Goal: Information Seeking & Learning: Learn about a topic

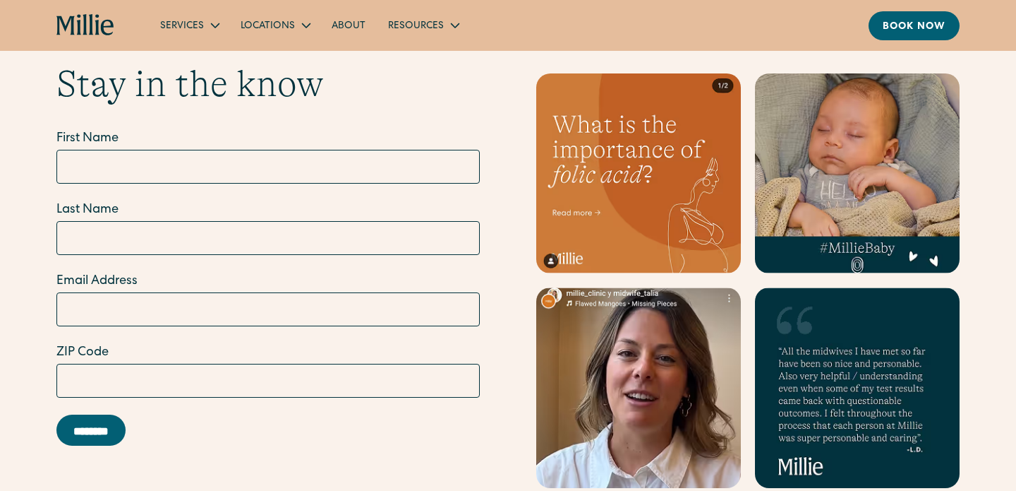
scroll to position [4133, 0]
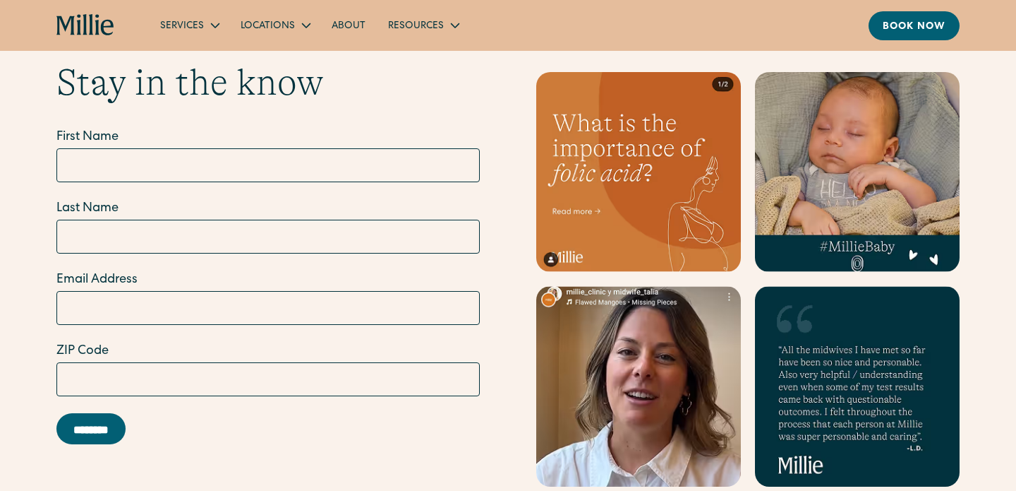
click at [675, 152] on link at bounding box center [638, 172] width 205 height 200
click at [87, 30] on icon "home" at bounding box center [85, 25] width 59 height 23
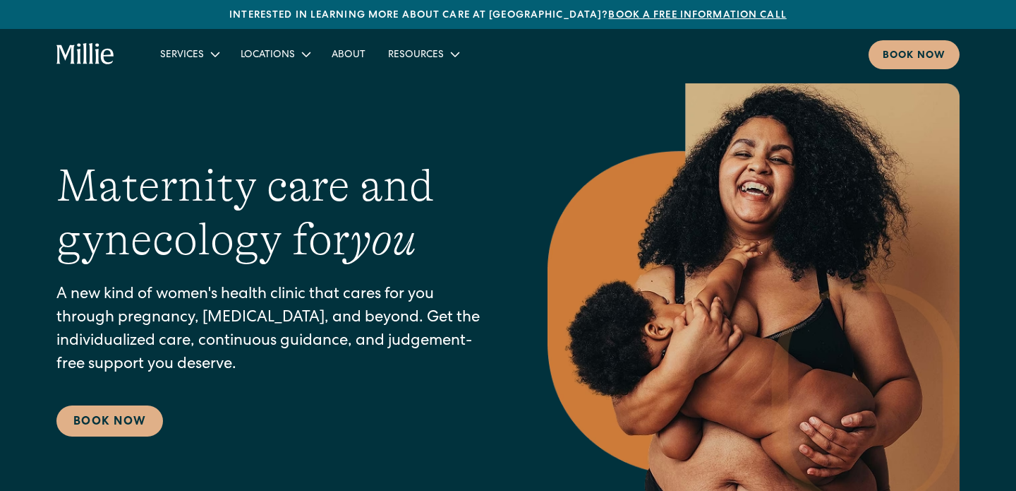
scroll to position [44, 0]
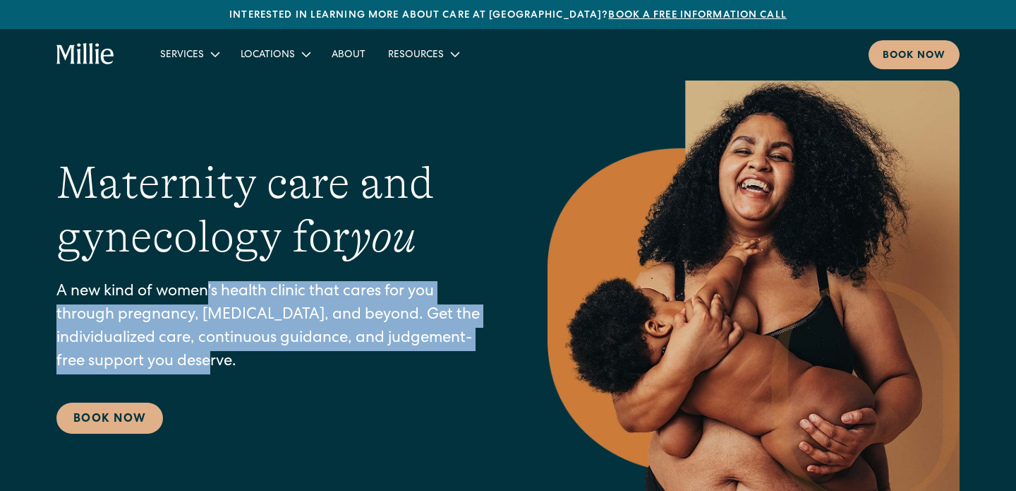
drag, startPoint x: 206, startPoint y: 296, endPoint x: 284, endPoint y: 383, distance: 117.0
click at [284, 383] on div "Maternity care and gynecology for you A new kind of women's health clinic that …" at bounding box center [273, 295] width 435 height 278
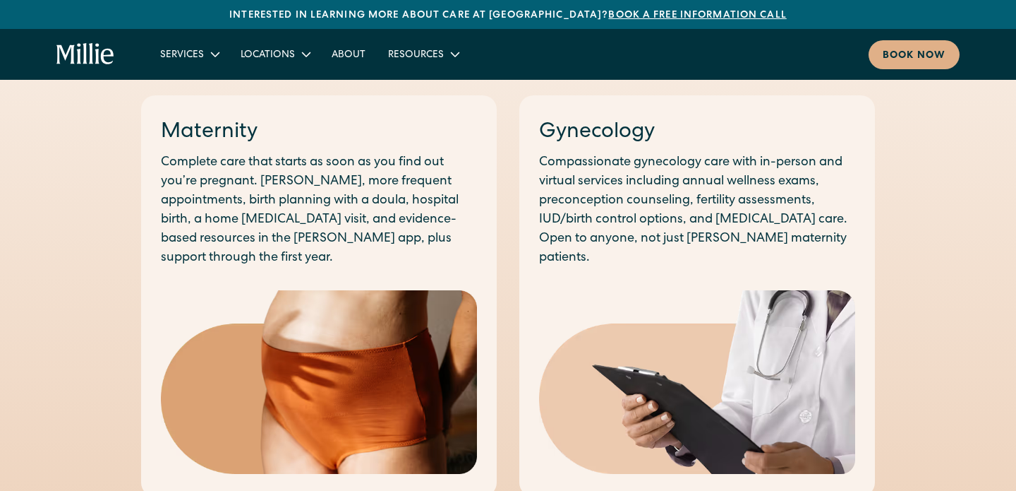
scroll to position [812, 0]
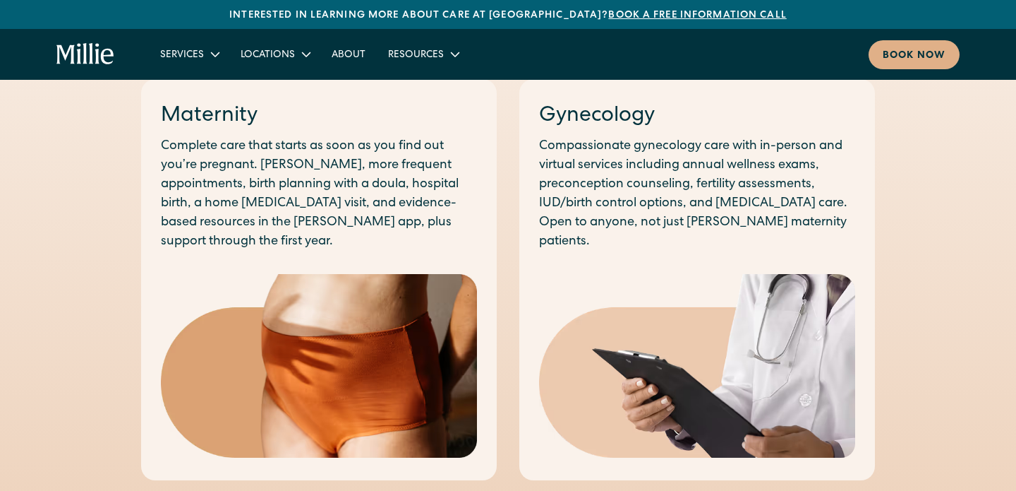
click at [273, 329] on img at bounding box center [319, 366] width 316 height 184
click at [304, 186] on p "Complete care that starts as soon as you find out you’re pregnant. Longer, more…" at bounding box center [319, 194] width 316 height 114
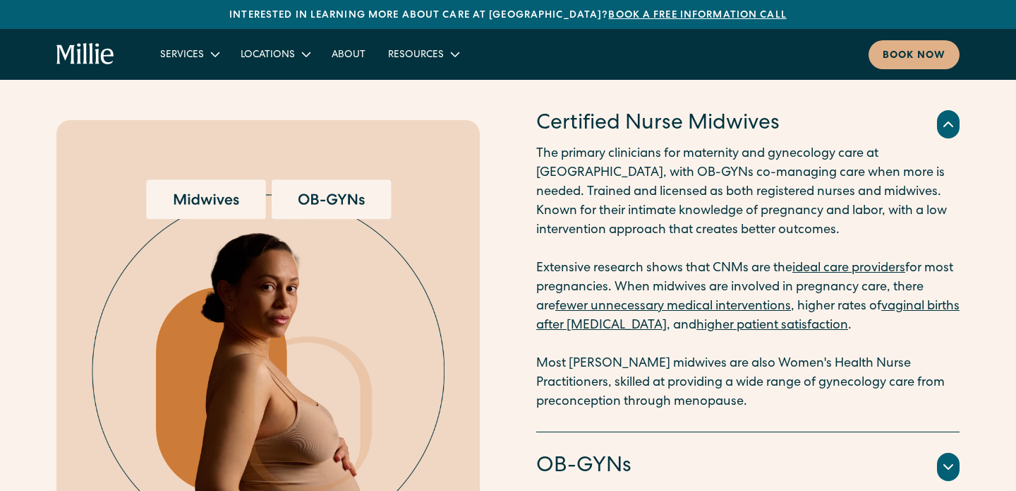
scroll to position [1906, 0]
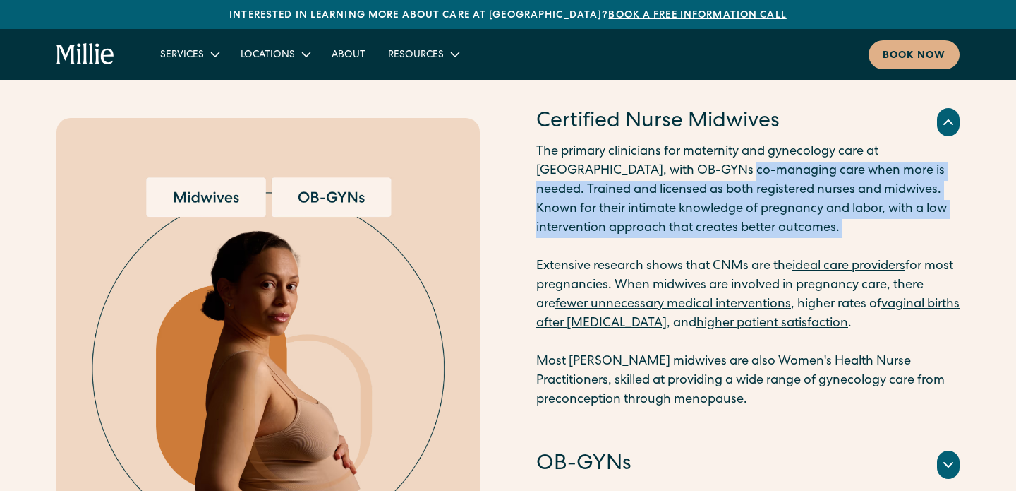
drag, startPoint x: 674, startPoint y: 177, endPoint x: 691, endPoint y: 245, distance: 69.9
click at [691, 245] on p "The primary clinicians for maternity and gynecology care at Millie, with OB-GYN…" at bounding box center [748, 276] width 424 height 267
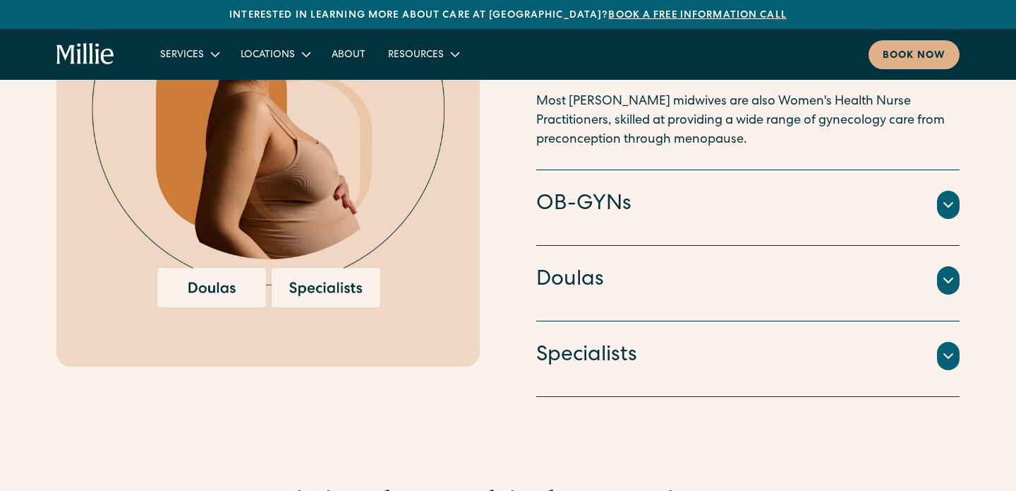
scroll to position [2168, 0]
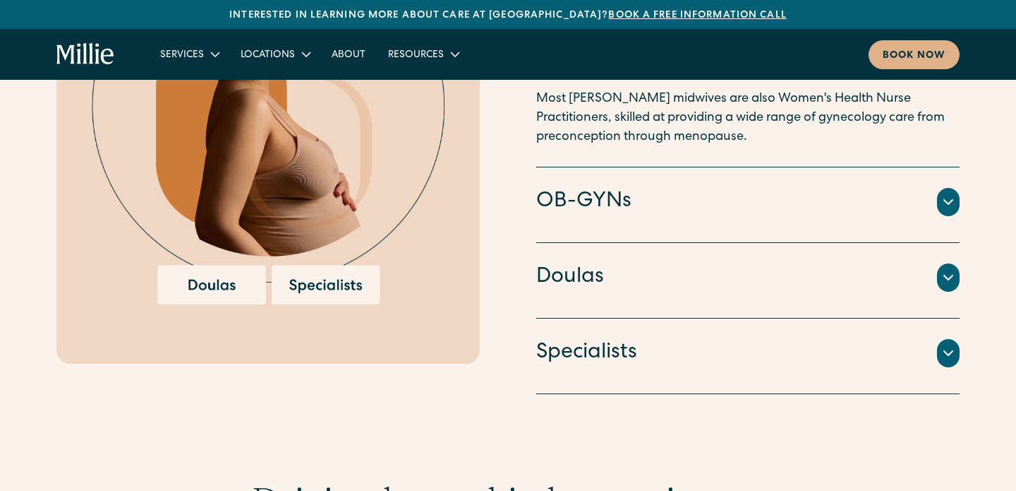
click at [839, 259] on div "Doulas Professionals trained to provide educational and emotional support throu…" at bounding box center [748, 281] width 424 height 76
click at [932, 277] on div "Doulas" at bounding box center [748, 278] width 424 height 30
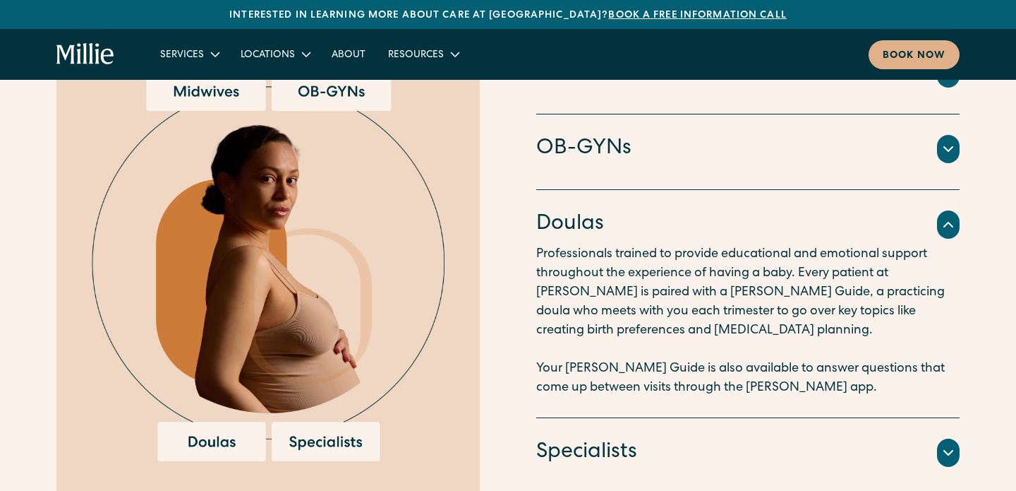
scroll to position [1972, 0]
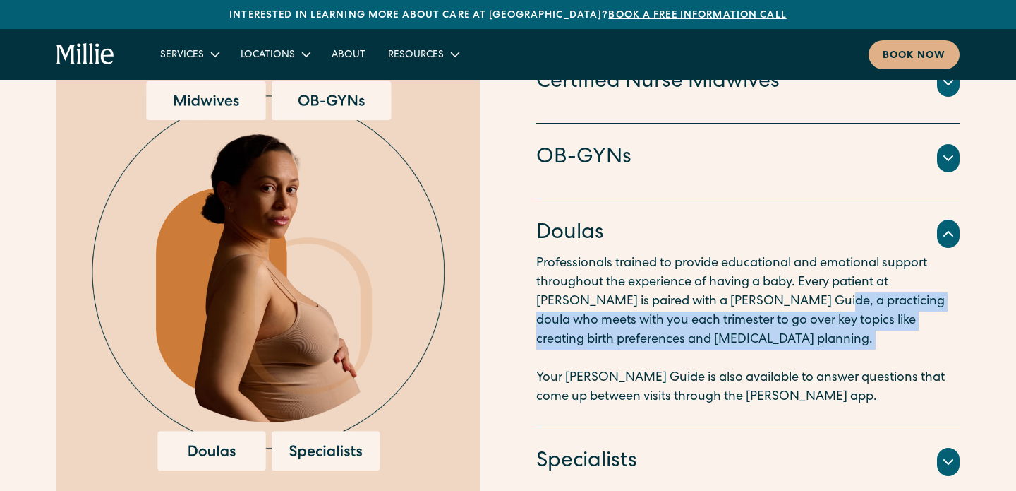
drag, startPoint x: 748, startPoint y: 306, endPoint x: 788, endPoint y: 350, distance: 60.0
click at [788, 350] on p "Professionals trained to provide educational and emotional support throughout t…" at bounding box center [748, 330] width 424 height 152
click at [756, 316] on p "Professionals trained to provide educational and emotional support throughout t…" at bounding box center [748, 330] width 424 height 152
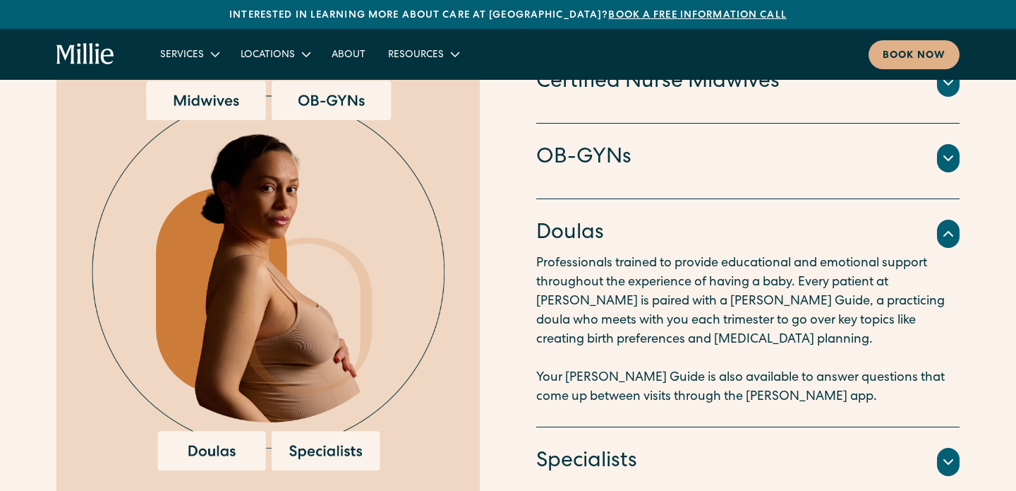
click at [870, 230] on div "Doulas" at bounding box center [748, 234] width 424 height 30
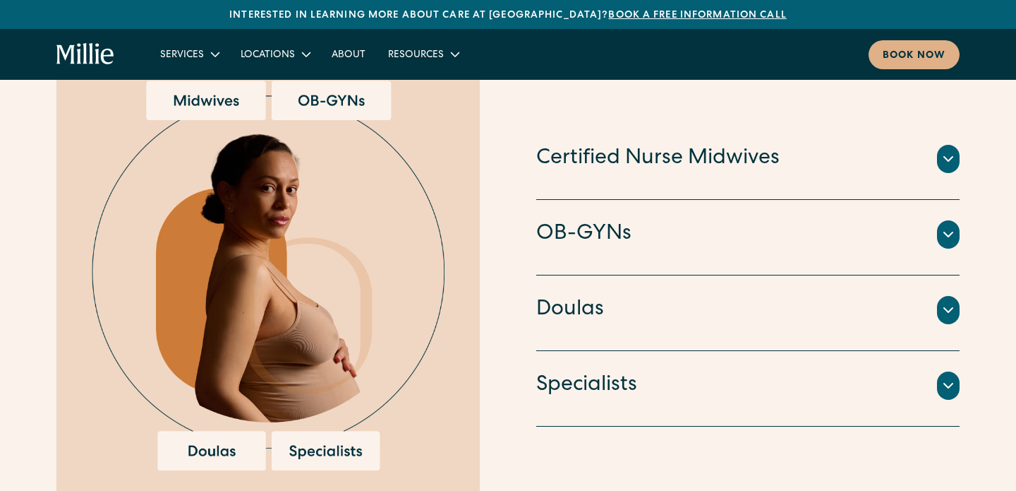
click at [853, 148] on div "Certified Nurse Midwives" at bounding box center [748, 159] width 424 height 30
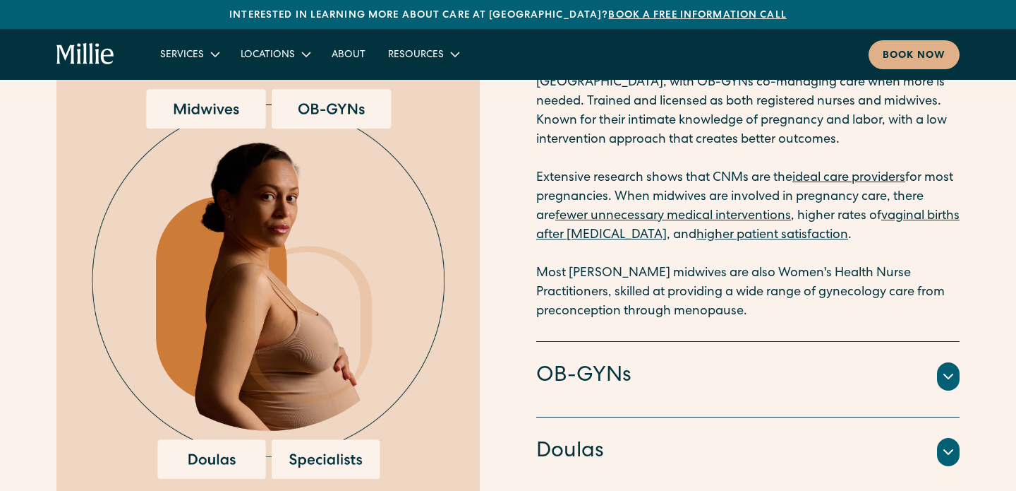
scroll to position [1894, 0]
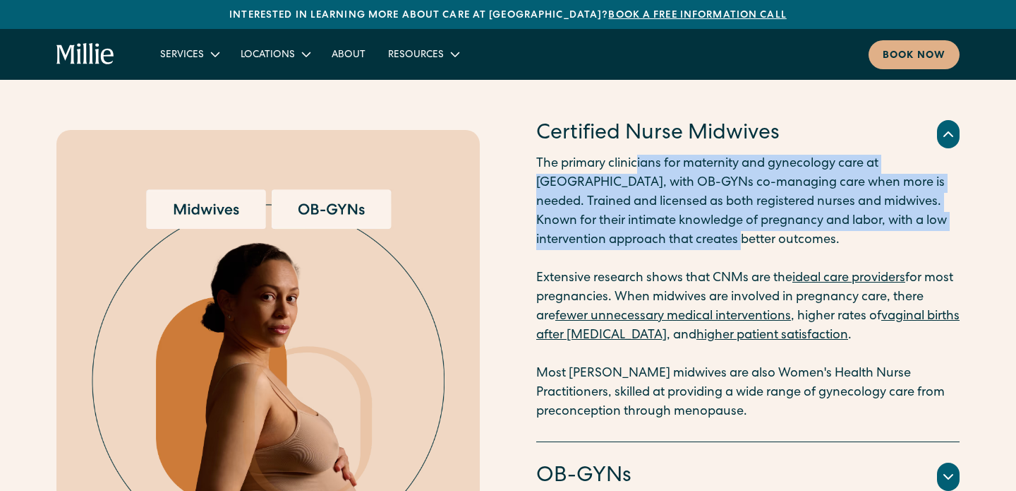
drag, startPoint x: 640, startPoint y: 163, endPoint x: 736, endPoint y: 249, distance: 128.4
click at [736, 249] on p "The primary clinicians for maternity and gynecology care at Millie, with OB-GYN…" at bounding box center [748, 288] width 424 height 267
click at [758, 205] on p "The primary clinicians for maternity and gynecology care at Millie, with OB-GYN…" at bounding box center [748, 288] width 424 height 267
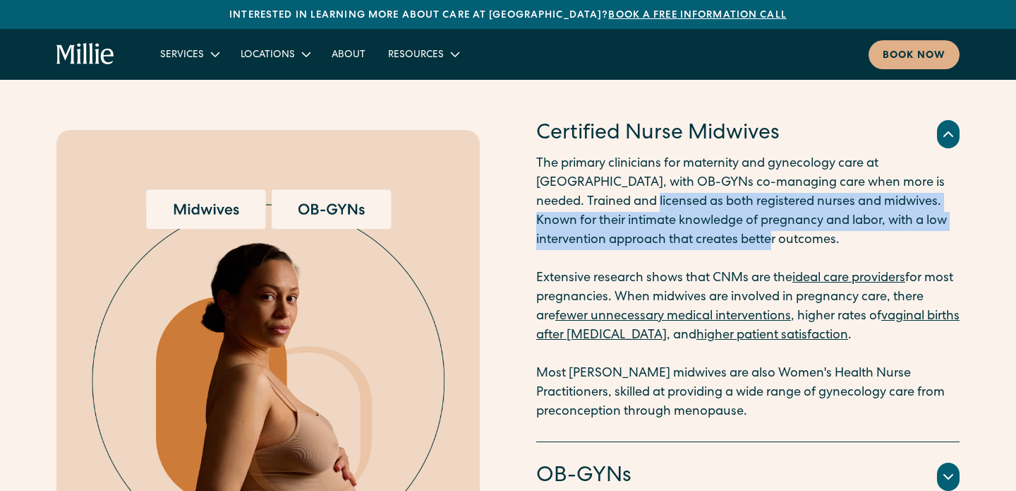
drag, startPoint x: 599, startPoint y: 203, endPoint x: 820, endPoint y: 241, distance: 224.9
click at [820, 241] on p "The primary clinicians for maternity and gynecology care at Millie, with OB-GYN…" at bounding box center [748, 288] width 424 height 267
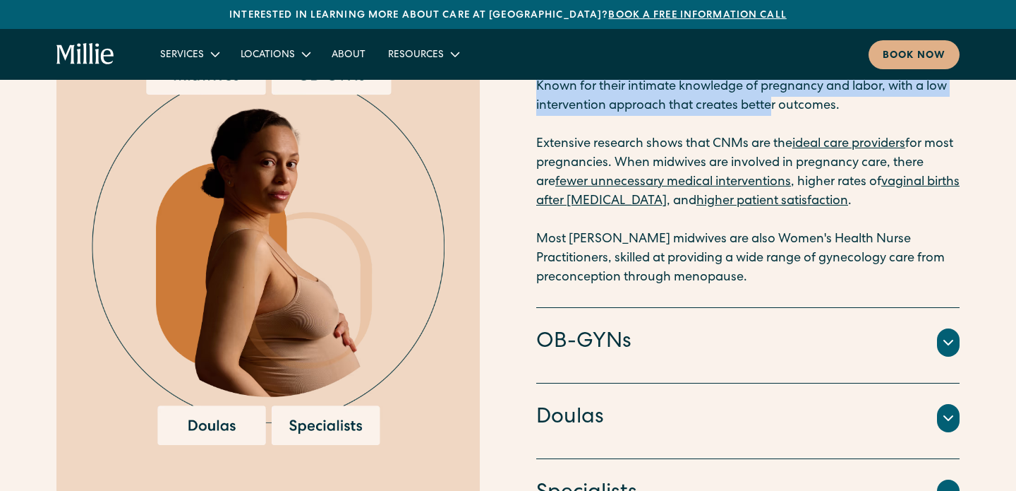
scroll to position [1756, 0]
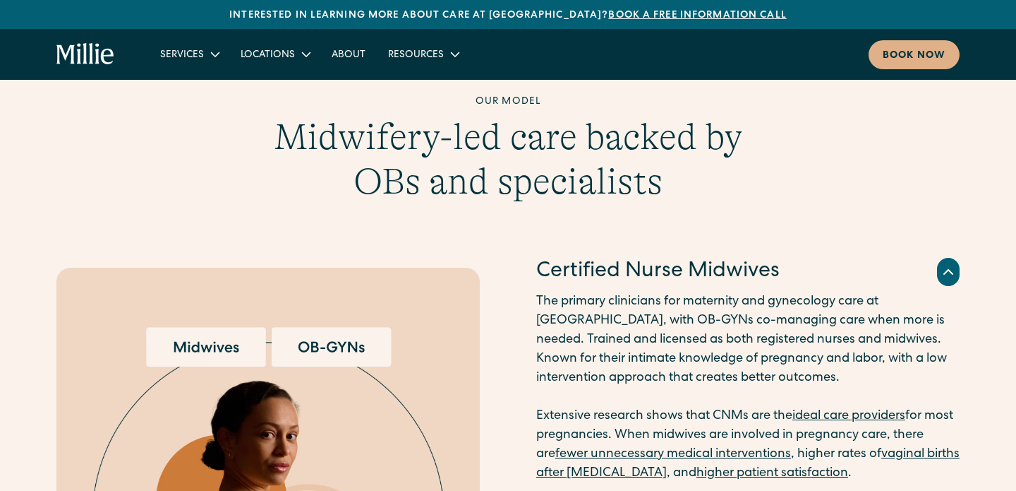
click at [951, 278] on icon at bounding box center [948, 271] width 17 height 17
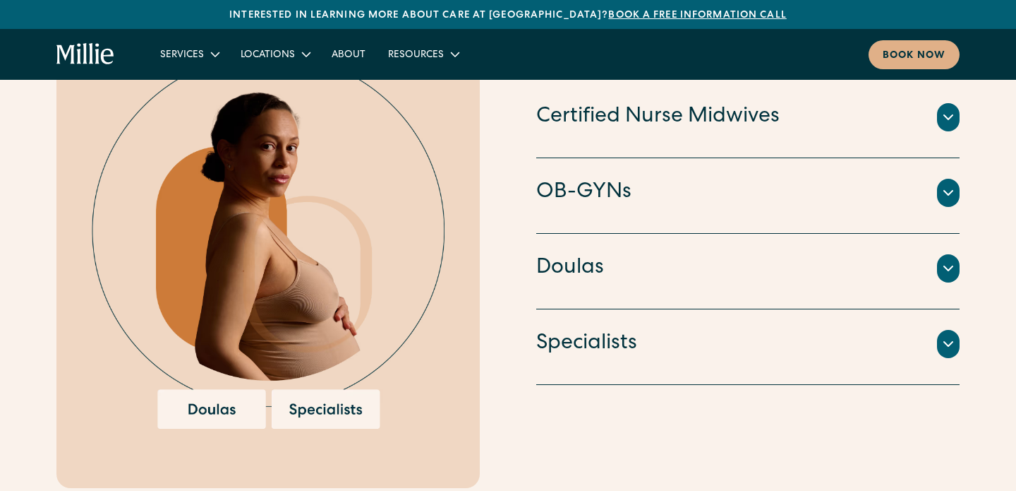
scroll to position [2072, 0]
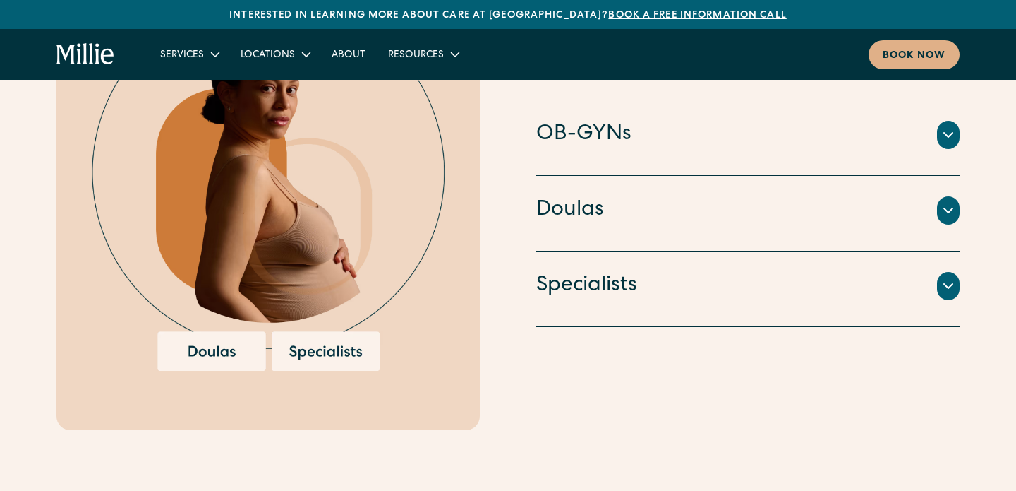
click at [828, 311] on div "Specialists An integrated team of lactation consultants, nutritionists, therapi…" at bounding box center [748, 289] width 424 height 76
click at [815, 289] on div "Specialists" at bounding box center [748, 286] width 424 height 30
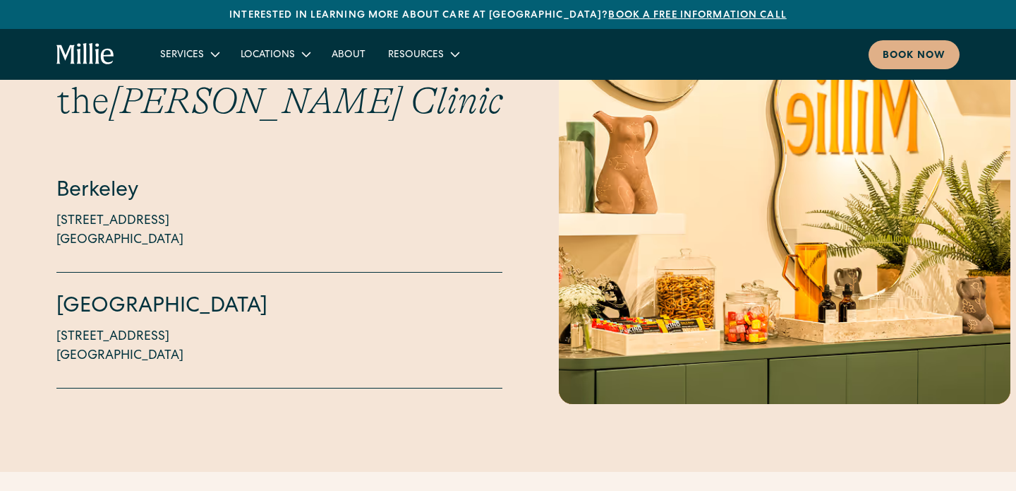
scroll to position [3848, 0]
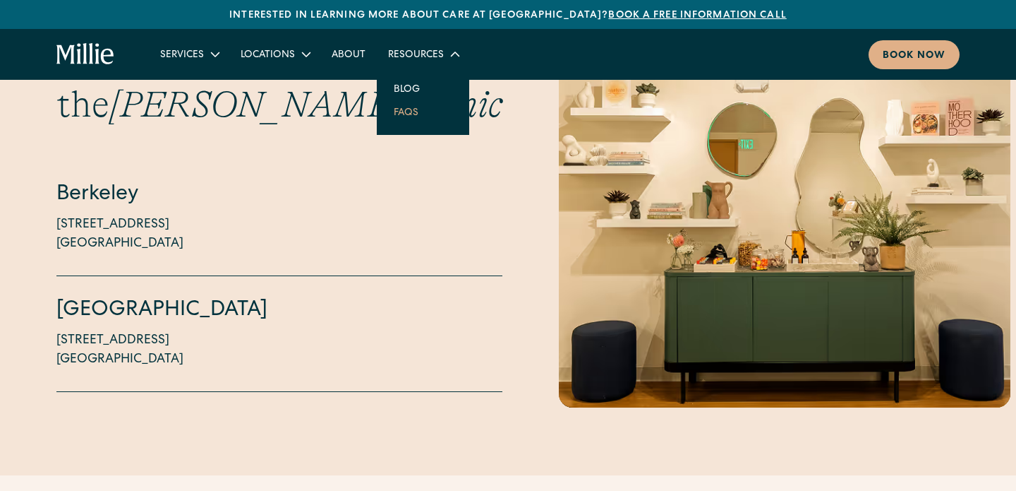
click at [398, 114] on link "FAQs" at bounding box center [406, 111] width 47 height 23
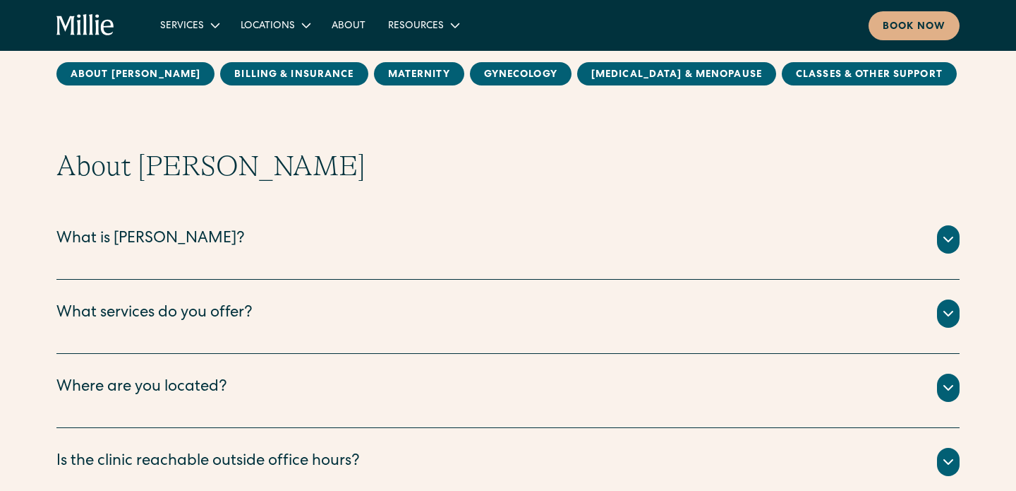
scroll to position [95, 0]
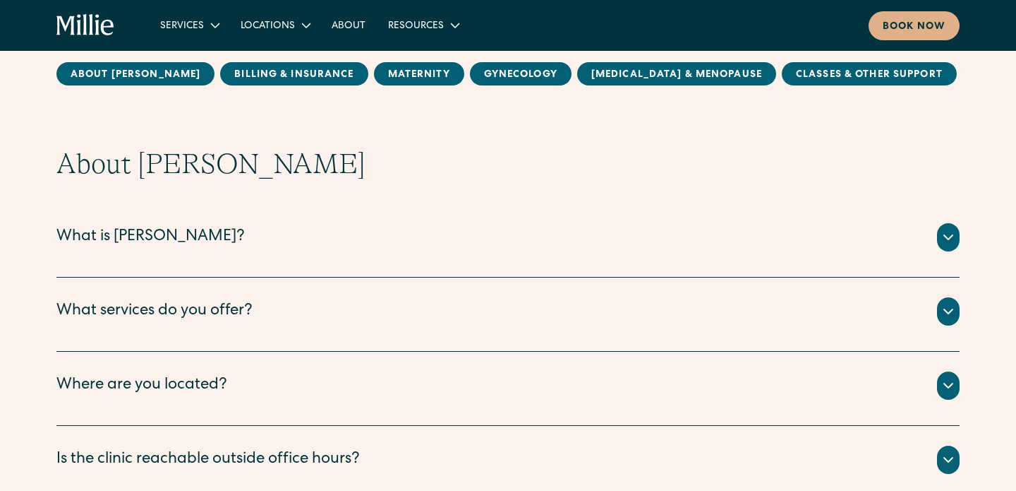
click at [475, 236] on div "What is [PERSON_NAME]?" at bounding box center [508, 237] width 904 height 28
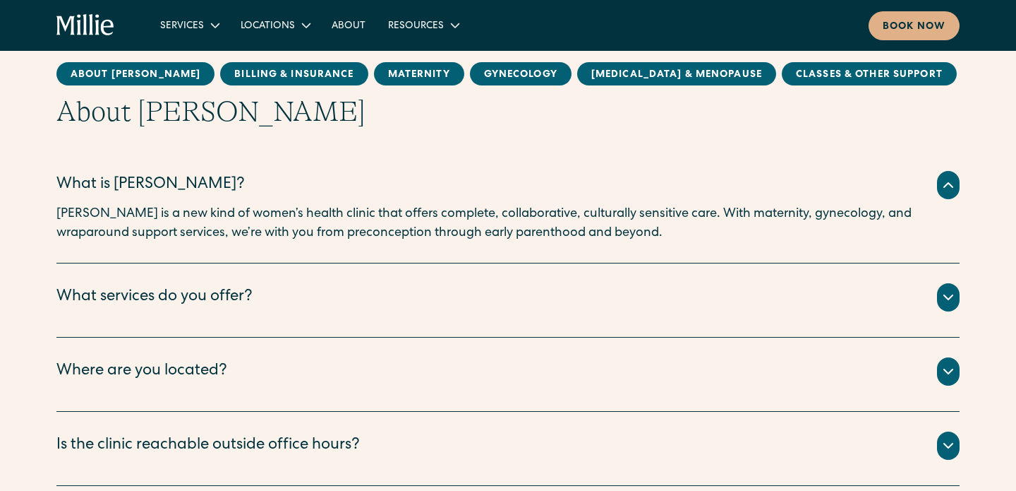
scroll to position [177, 0]
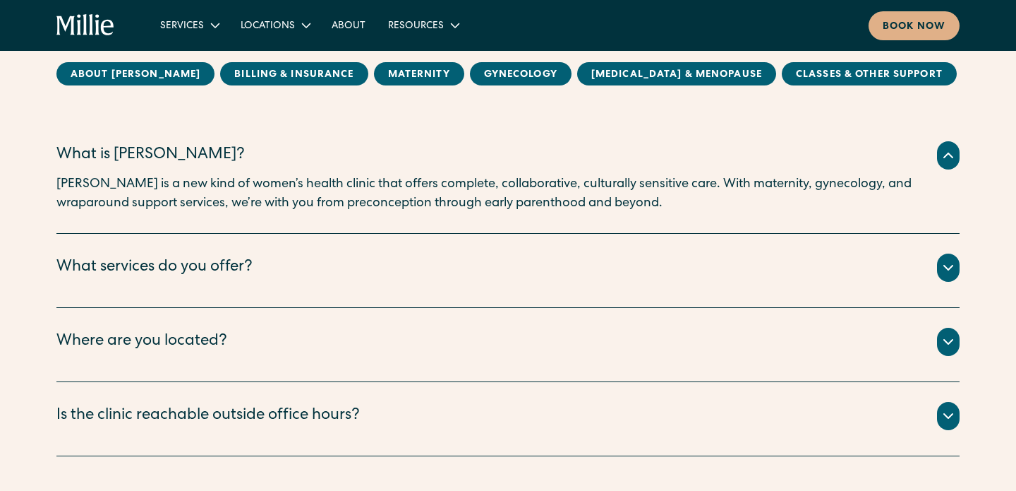
click at [268, 291] on div "What services do you offer? We offer maternity , gynecology , [MEDICAL_DATA] & …" at bounding box center [508, 271] width 904 height 74
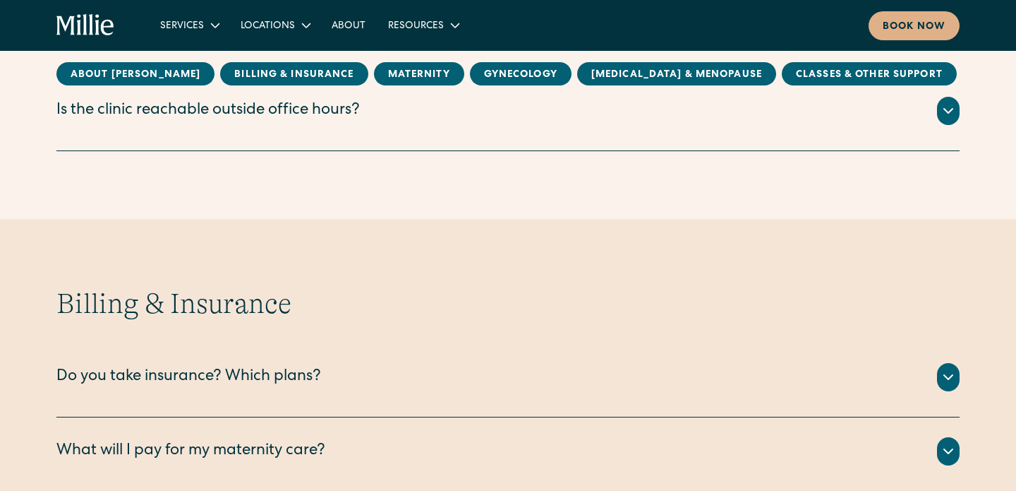
scroll to position [604, 0]
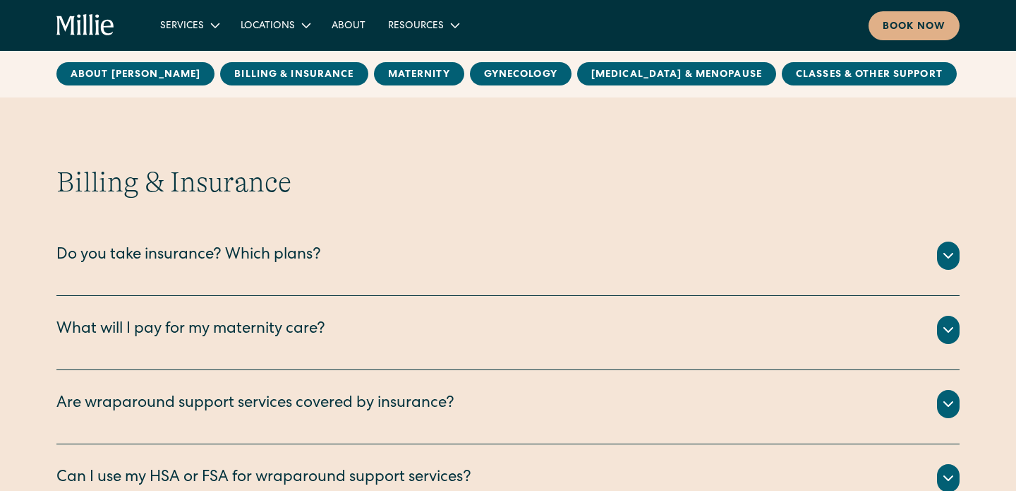
click at [343, 258] on div "Do you take insurance? Which plans?" at bounding box center [508, 255] width 904 height 28
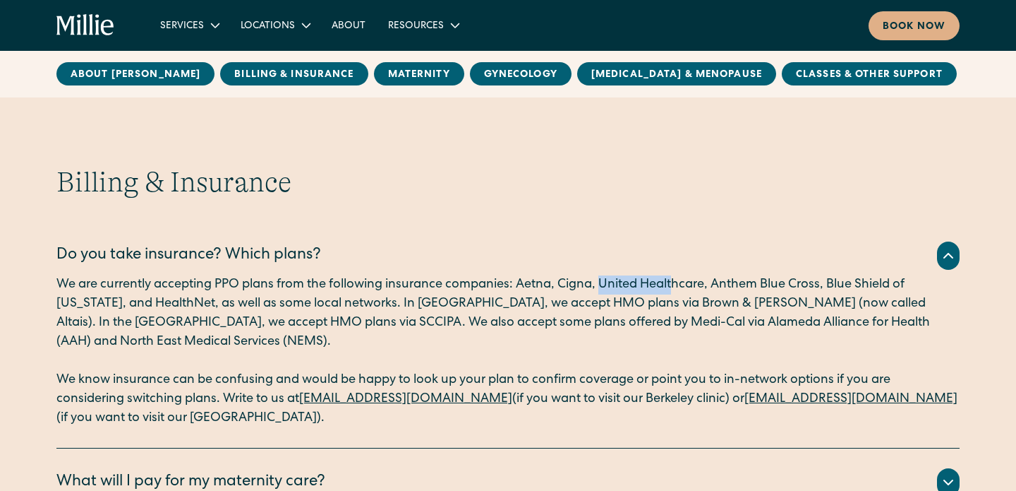
drag, startPoint x: 604, startPoint y: 282, endPoint x: 677, endPoint y: 282, distance: 72.7
click at [677, 282] on p "We are currently accepting PPO plans from the following insurance companies: Ae…" at bounding box center [508, 313] width 904 height 76
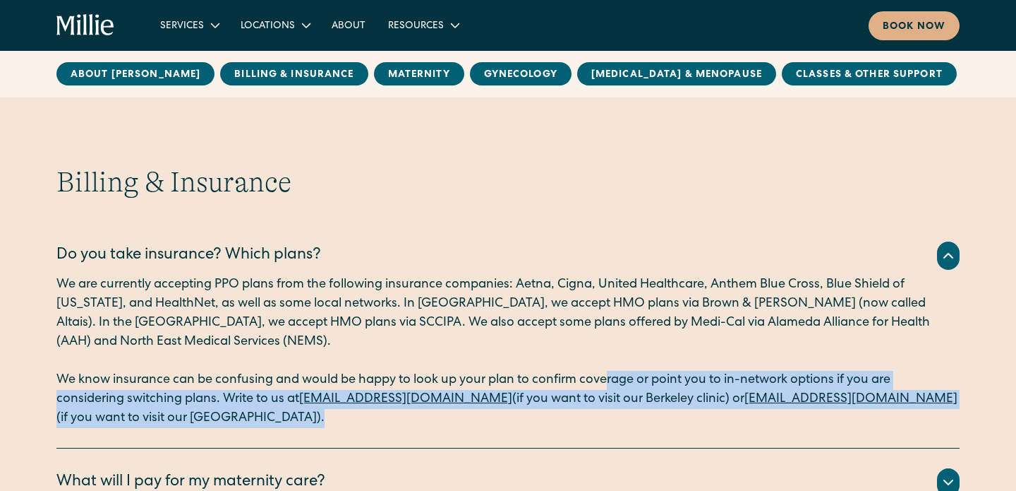
drag, startPoint x: 611, startPoint y: 373, endPoint x: 620, endPoint y: 417, distance: 44.9
click at [620, 417] on p "We know insurance can be confusing and would be happy to look up your plan to c…" at bounding box center [508, 399] width 904 height 57
click at [616, 398] on p "We know insurance can be confusing and would be happy to look up your plan to c…" at bounding box center [508, 399] width 904 height 57
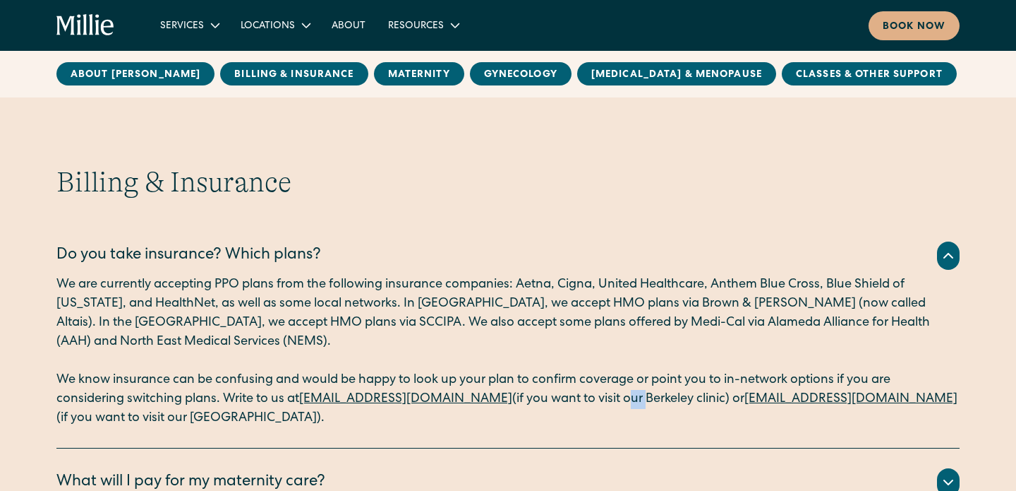
click at [616, 398] on p "We know insurance can be confusing and would be happy to look up your plan to c…" at bounding box center [508, 399] width 904 height 57
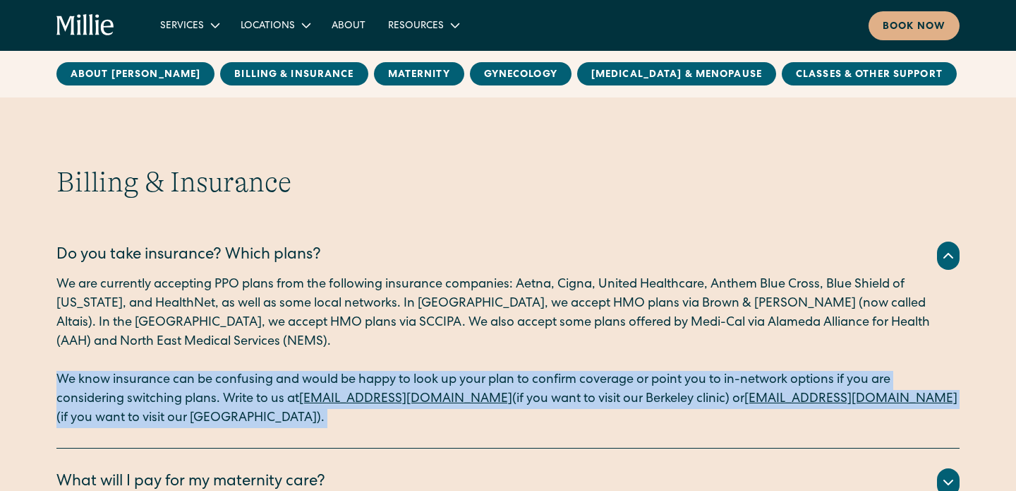
click at [616, 398] on p "We know insurance can be confusing and would be happy to look up your plan to c…" at bounding box center [508, 399] width 904 height 57
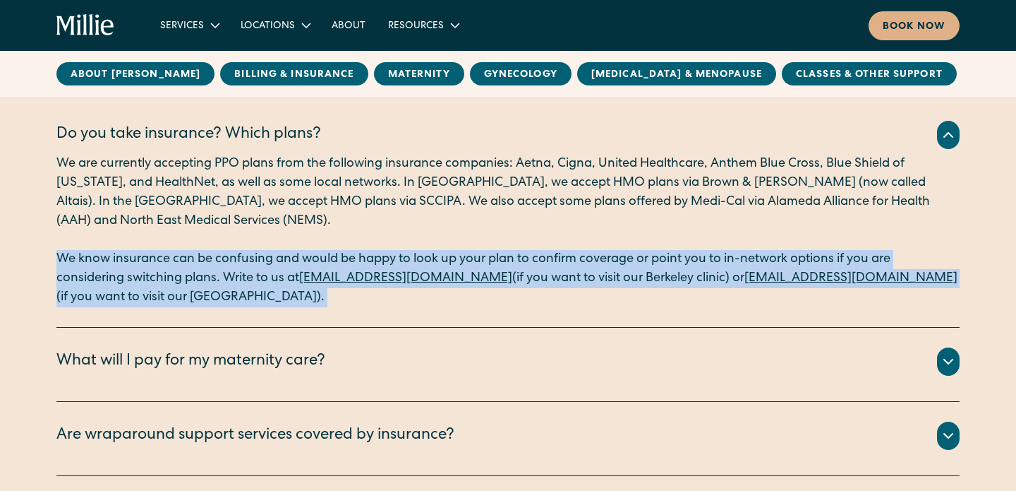
scroll to position [765, 0]
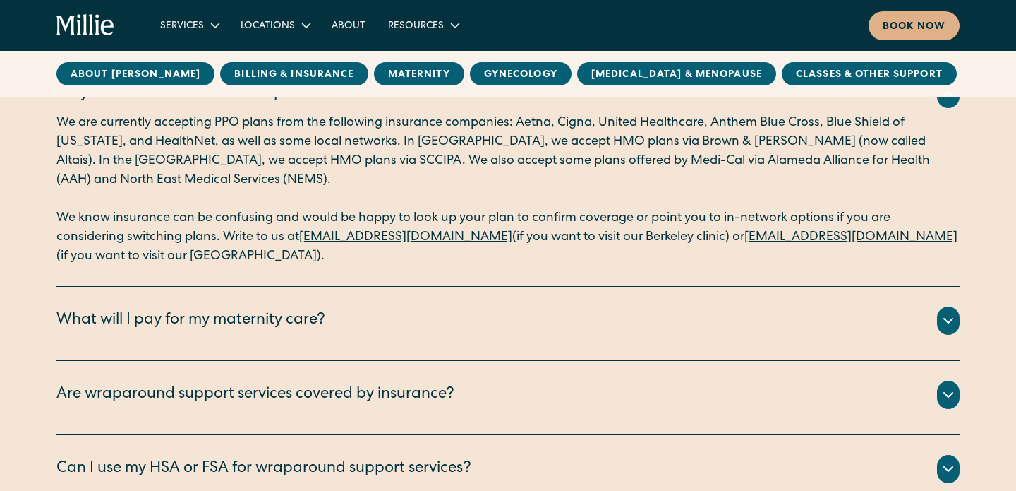
click at [599, 329] on div "What will I pay for my maternity care?" at bounding box center [508, 320] width 904 height 28
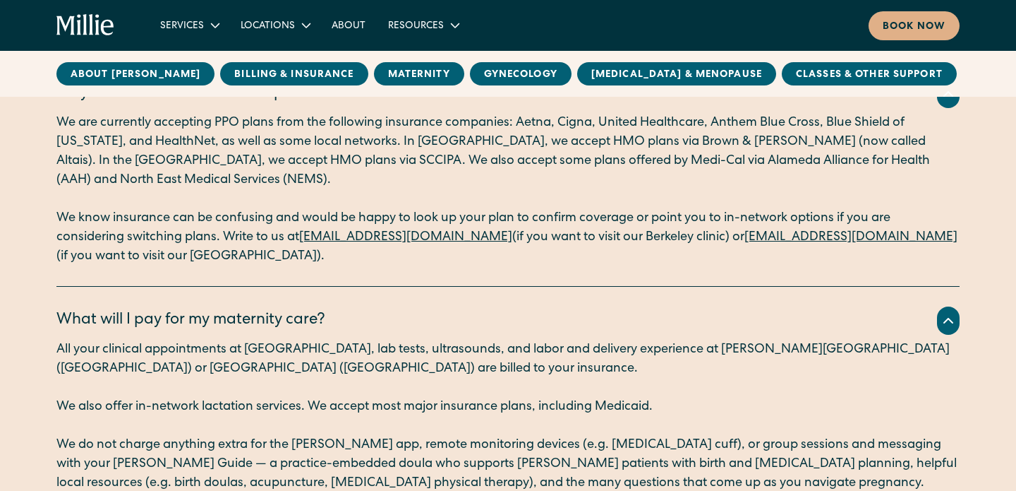
scroll to position [767, 0]
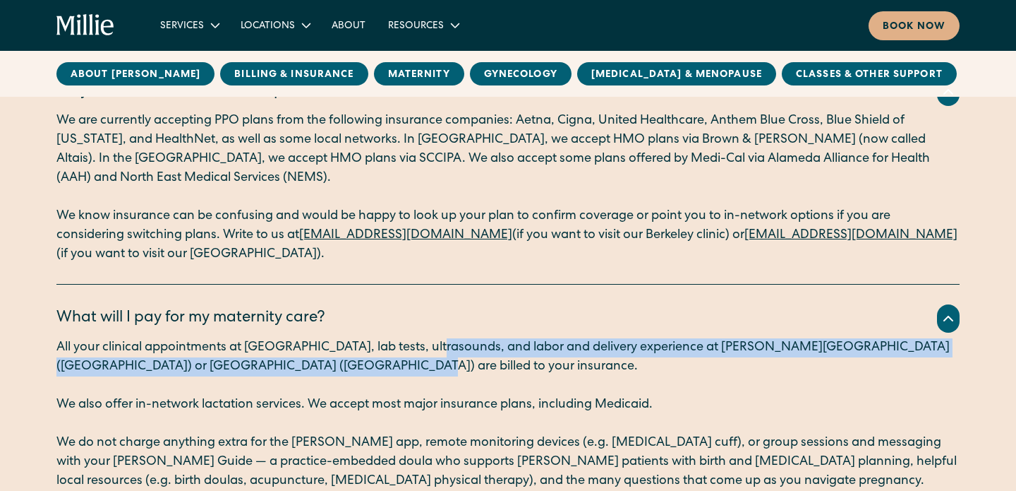
drag, startPoint x: 424, startPoint y: 345, endPoint x: 433, endPoint y: 374, distance: 30.2
click at [432, 374] on p "All your clinical appointments at Millie, lab tests, ultrasounds, and labor and…" at bounding box center [508, 357] width 904 height 38
click at [472, 350] on p "All your clinical appointments at Millie, lab tests, ultrasounds, and labor and…" at bounding box center [508, 357] width 904 height 38
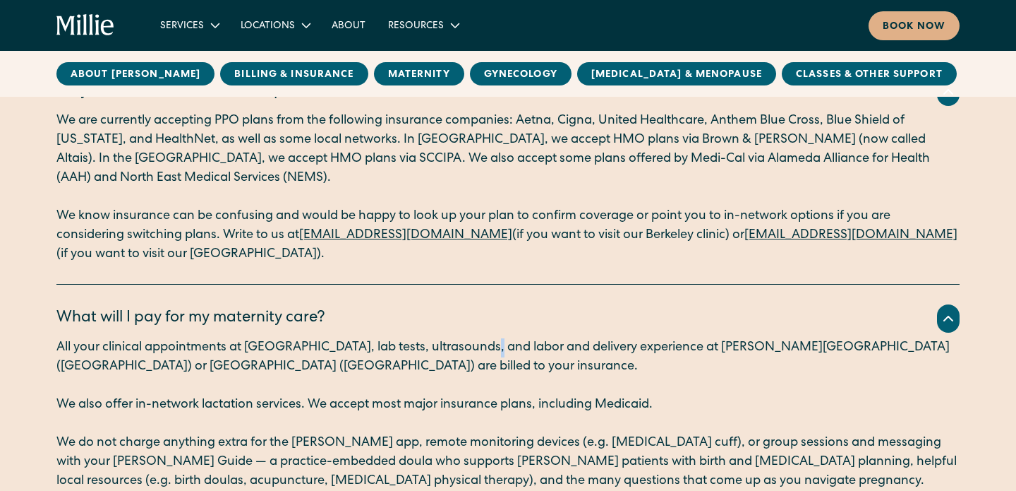
click at [472, 350] on p "All your clinical appointments at Millie, lab tests, ultrasounds, and labor and…" at bounding box center [508, 357] width 904 height 38
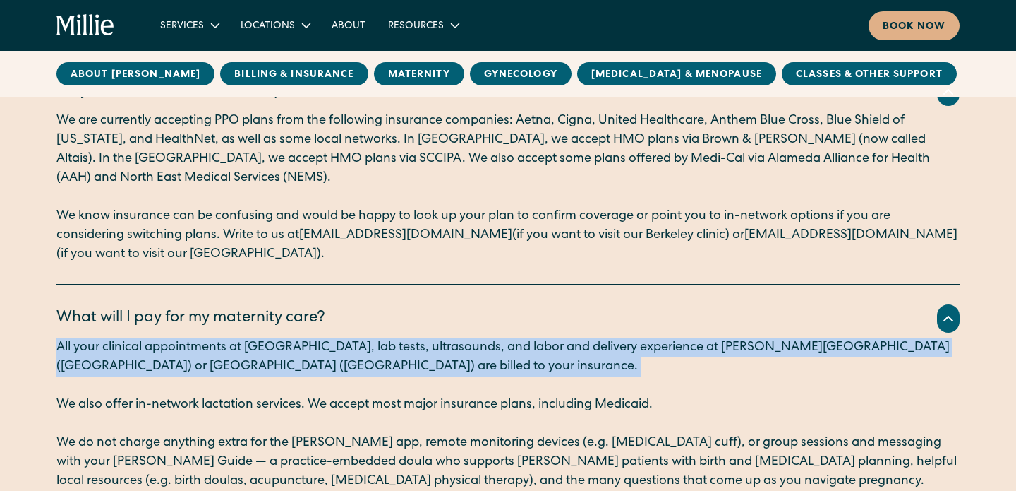
click at [472, 350] on p "All your clinical appointments at Millie, lab tests, ultrasounds, and labor and…" at bounding box center [508, 357] width 904 height 38
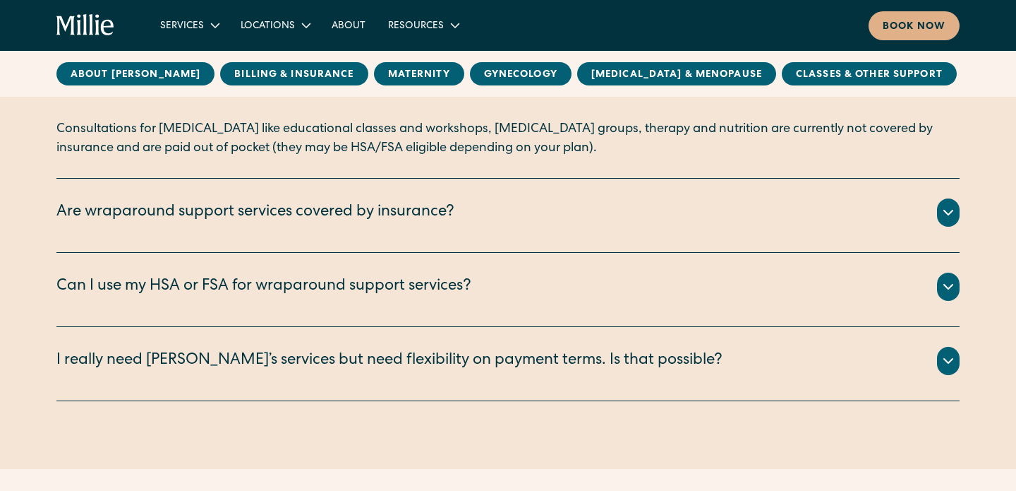
scroll to position [1162, 0]
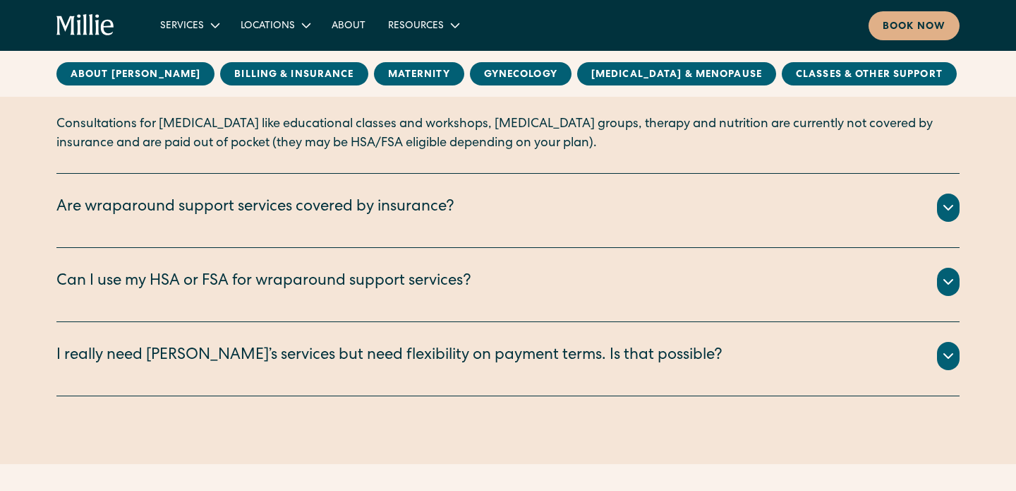
click at [536, 265] on div "Can I use my HSA or FSA for wraparound support services? Depending on your plan…" at bounding box center [508, 285] width 904 height 74
click at [532, 282] on div "Can I use my HSA or FSA for wraparound support services?" at bounding box center [508, 282] width 904 height 28
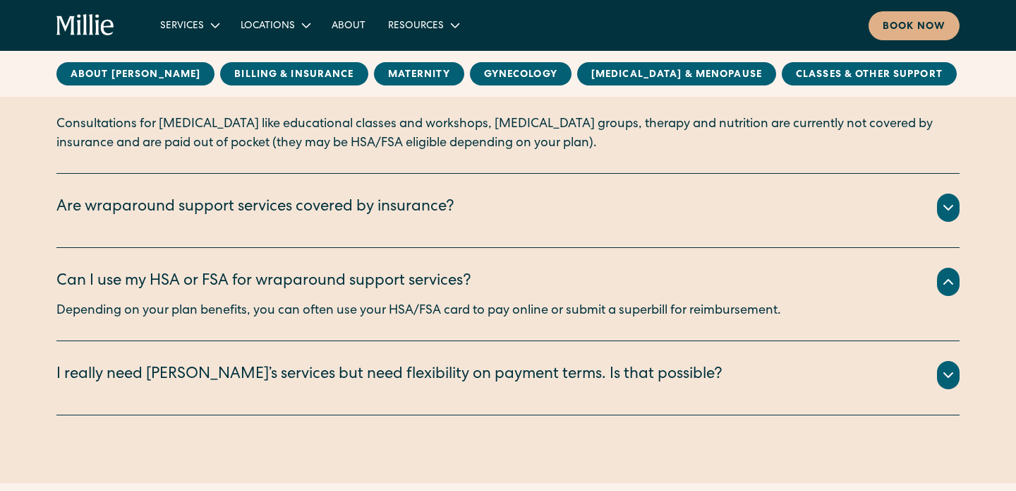
click at [547, 414] on div "I really need Millie’s services but need flexibility on payment terms. Is that …" at bounding box center [508, 378] width 904 height 74
click at [548, 392] on div "We are committed to making better care accessible for all. ‍ If you’d like to v…" at bounding box center [508, 392] width 904 height 6
click at [443, 219] on div "Are wraparound support services covered by insurance?" at bounding box center [255, 207] width 398 height 23
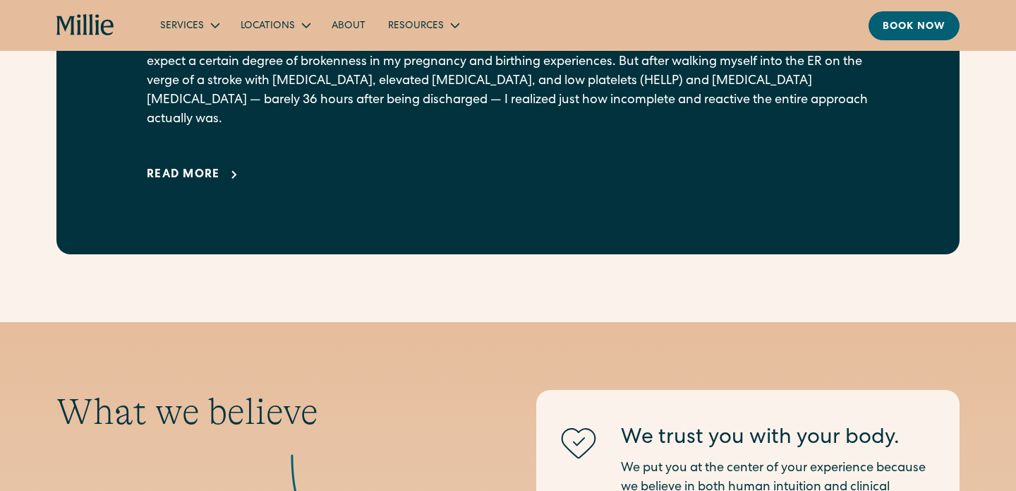
scroll to position [1024, 0]
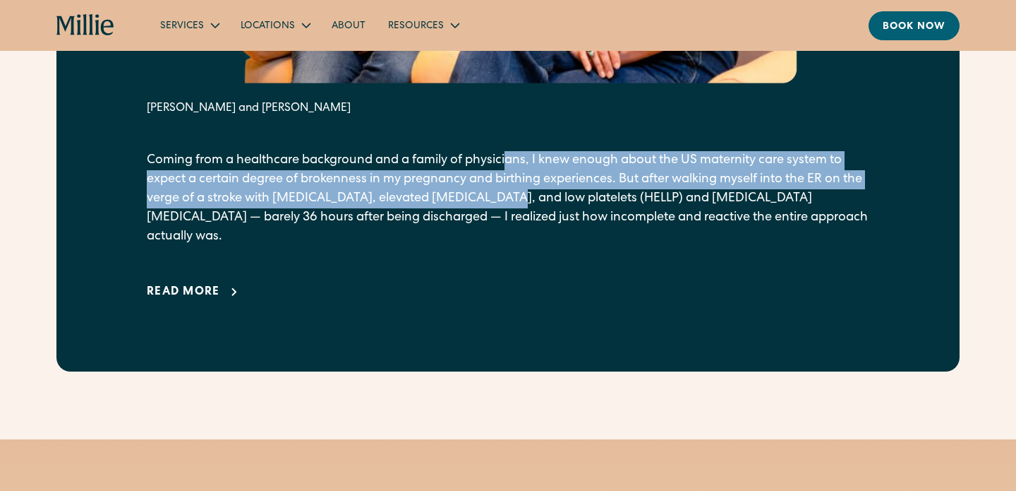
drag, startPoint x: 510, startPoint y: 163, endPoint x: 523, endPoint y: 198, distance: 37.1
click at [524, 197] on p "Coming from a healthcare background and a family of physicians, I knew enough a…" at bounding box center [508, 198] width 723 height 95
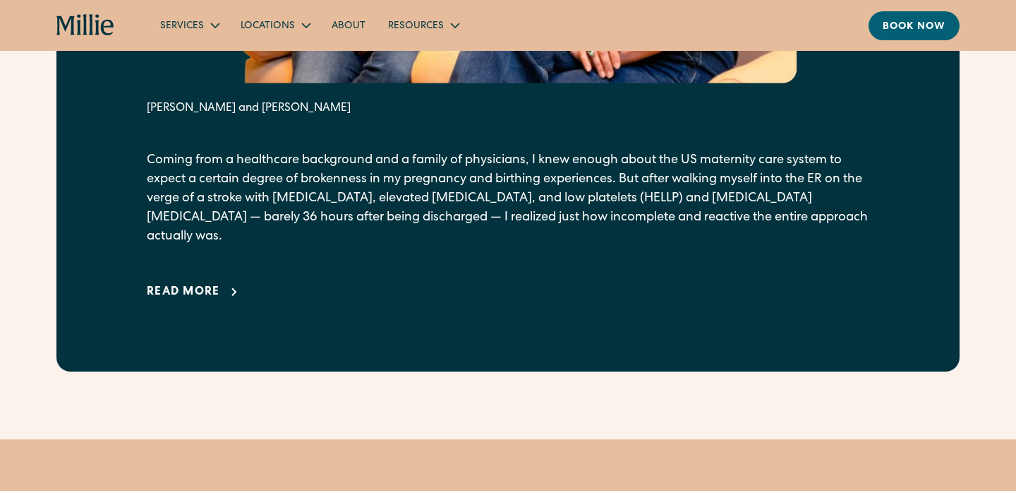
click at [505, 223] on p "Coming from a healthcare background and a family of physicians, I knew enough a…" at bounding box center [508, 198] width 723 height 95
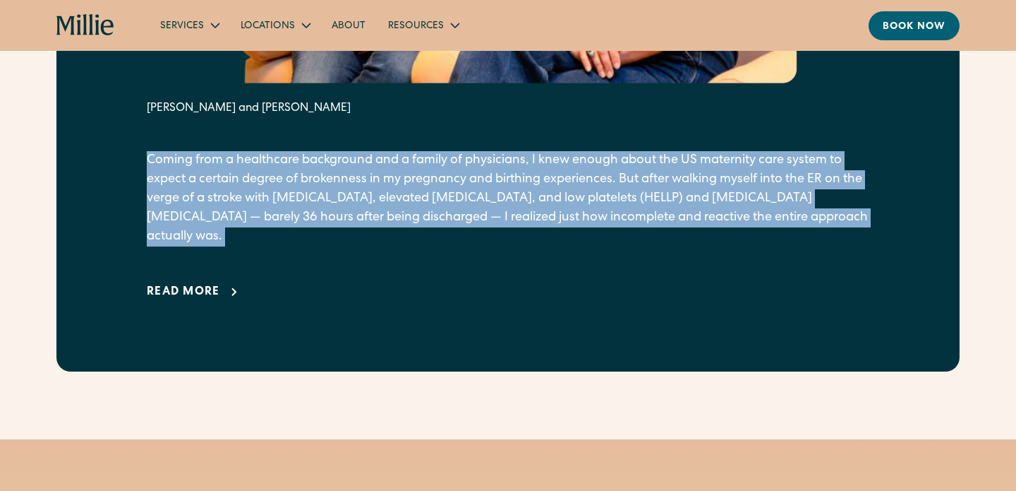
click at [505, 223] on p "Coming from a healthcare background and a family of physicians, I knew enough a…" at bounding box center [508, 198] width 723 height 95
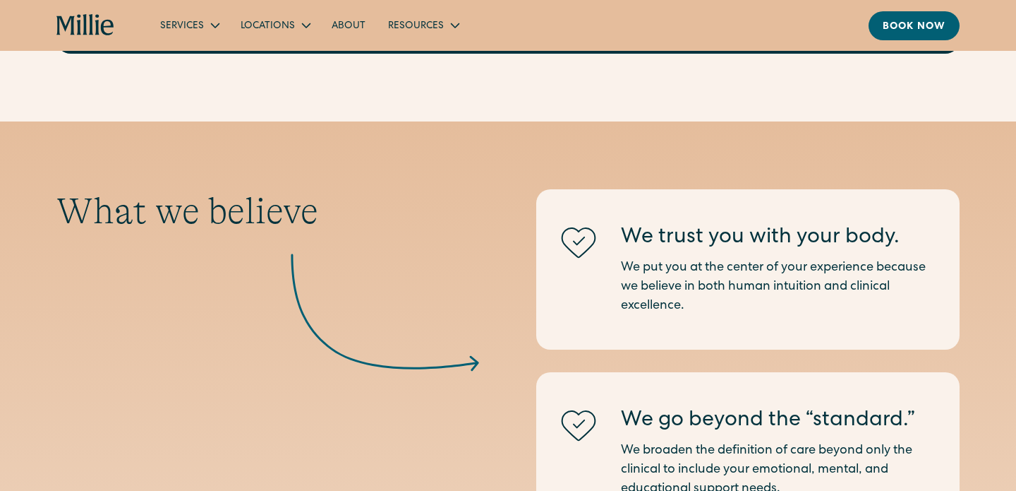
scroll to position [1343, 0]
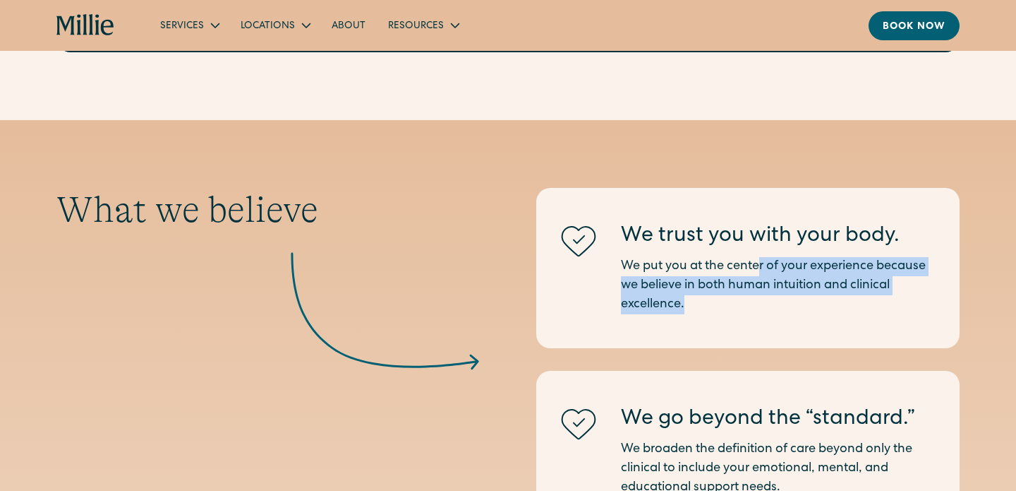
drag, startPoint x: 762, startPoint y: 241, endPoint x: 763, endPoint y: 287, distance: 45.9
click at [763, 287] on p "We put you at the center of your experience because we believe in both human in…" at bounding box center [779, 285] width 316 height 57
click at [763, 277] on p "We put you at the center of your experience because we believe in both human in…" at bounding box center [779, 285] width 316 height 57
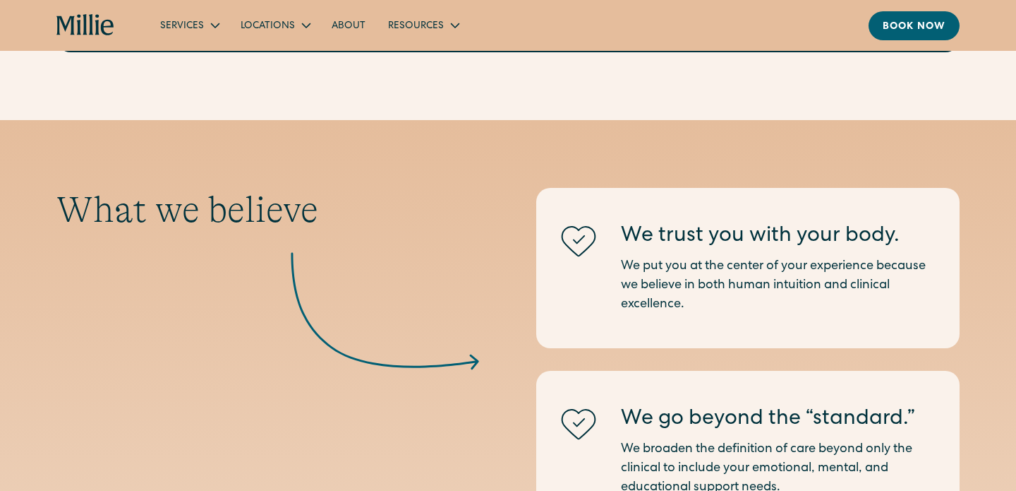
click at [763, 277] on p "We put you at the center of your experience because we believe in both human in…" at bounding box center [779, 285] width 316 height 57
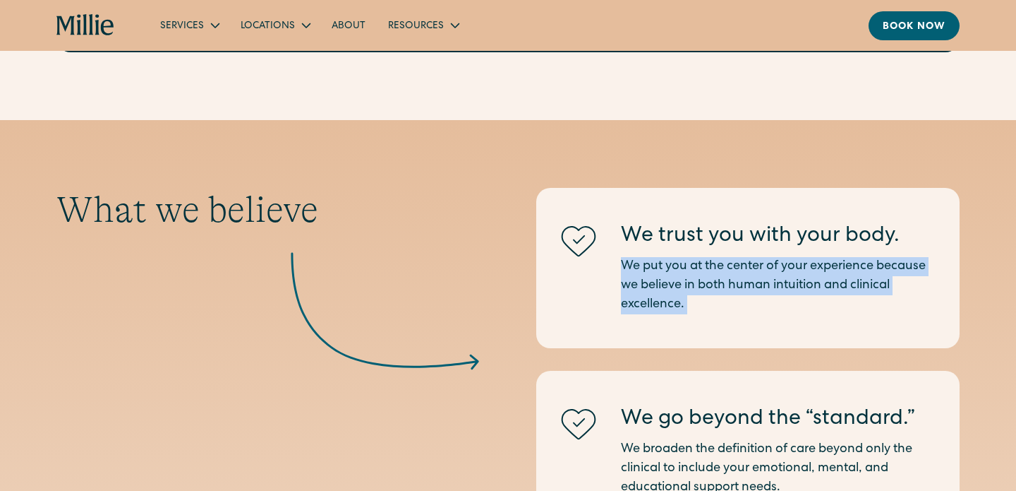
click at [763, 277] on p "We put you at the center of your experience because we believe in both human in…" at bounding box center [779, 285] width 316 height 57
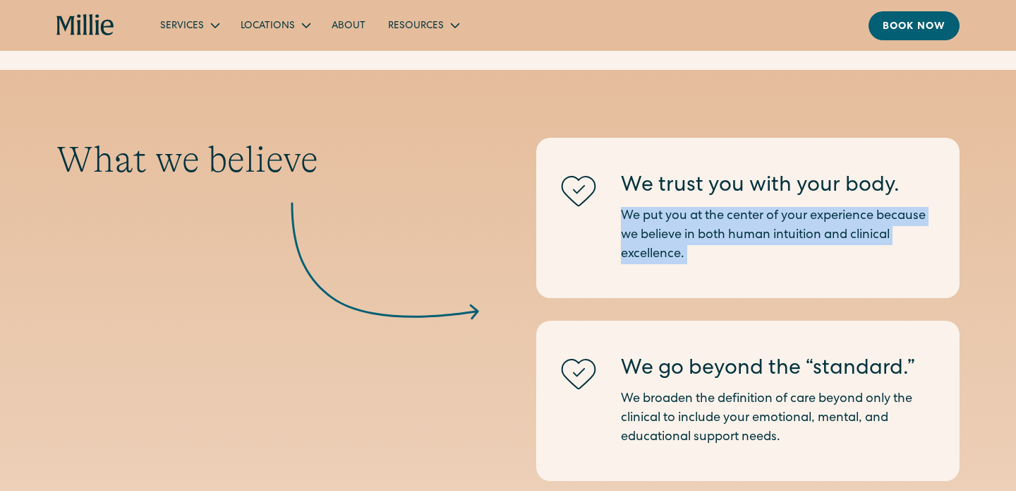
scroll to position [1595, 0]
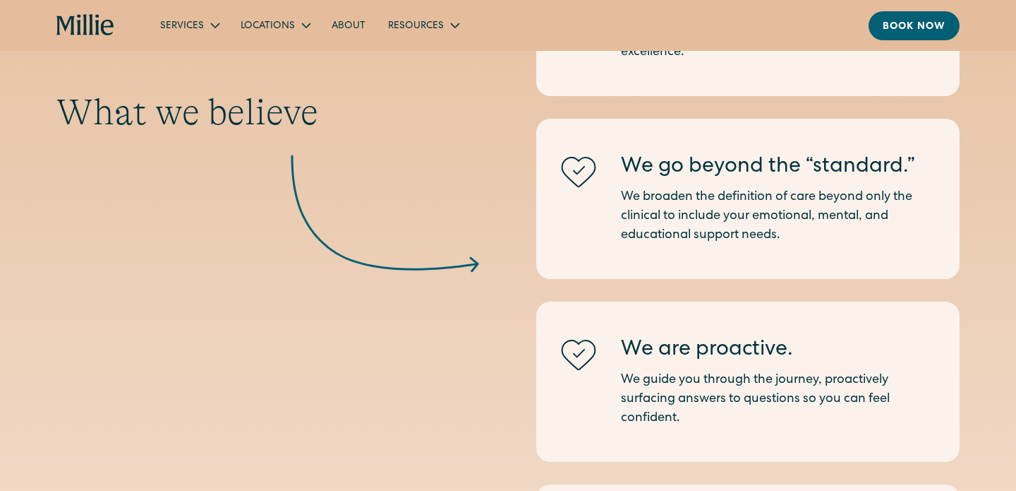
click at [748, 167] on div "We go beyond the “standard.” We broaden the definition of care beyond only the …" at bounding box center [779, 198] width 316 height 92
click at [748, 188] on p "We broaden the definition of care beyond only the clinical to include your emot…" at bounding box center [779, 216] width 316 height 57
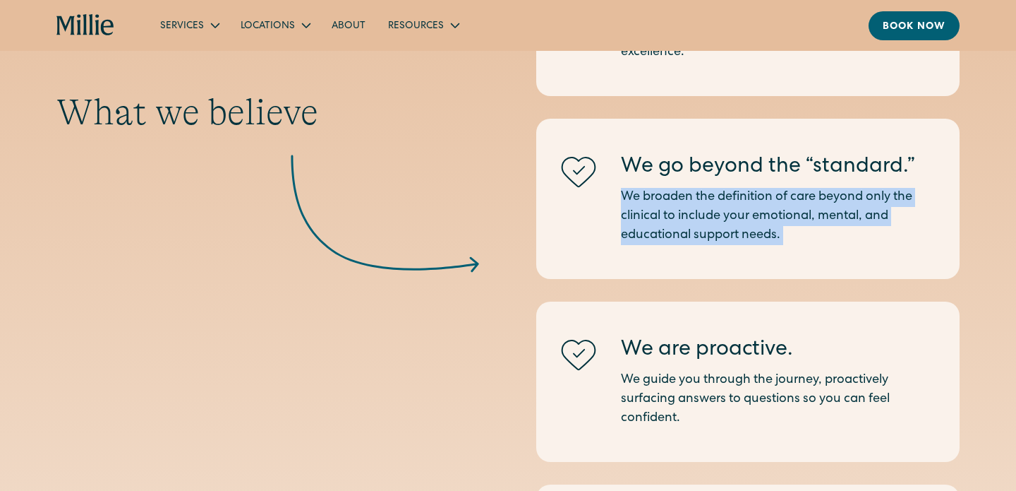
click at [748, 188] on p "We broaden the definition of care beyond only the clinical to include your emot…" at bounding box center [779, 216] width 316 height 57
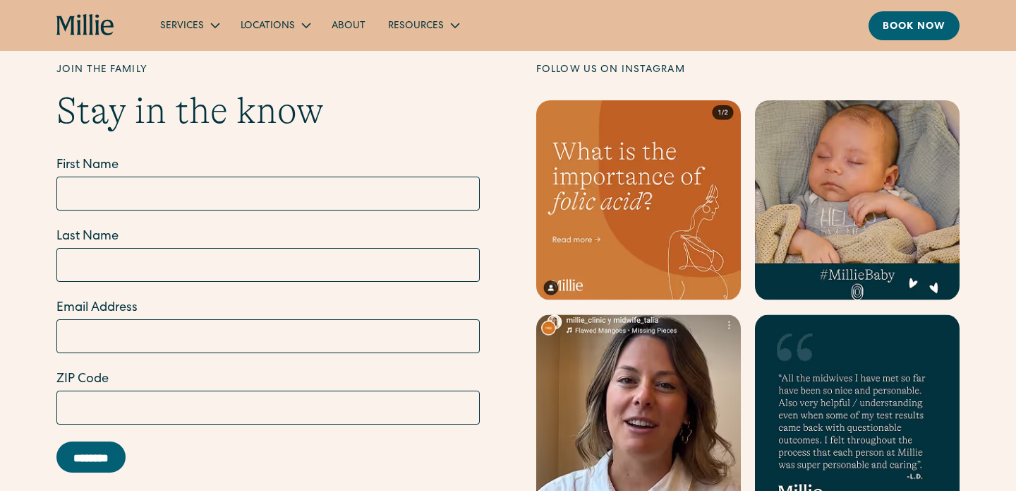
scroll to position [4164, 0]
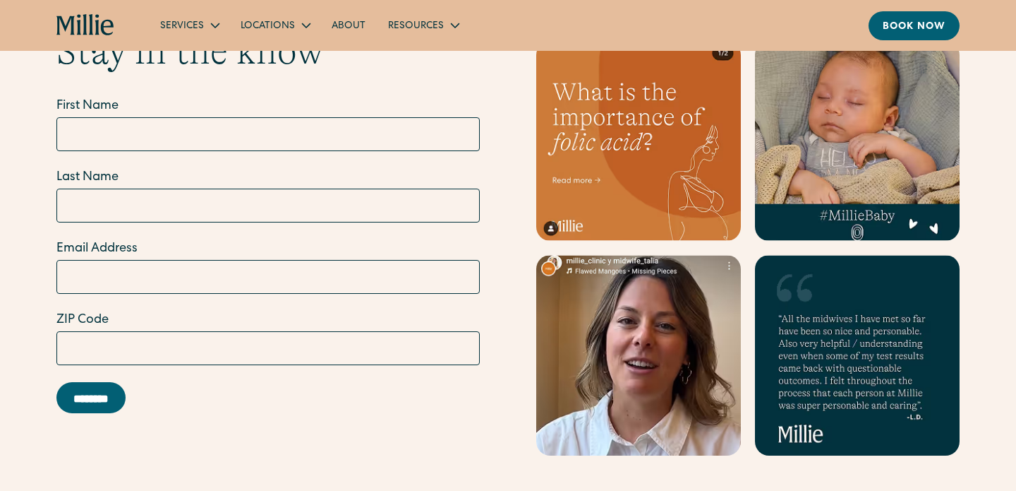
click at [658, 149] on link at bounding box center [638, 141] width 205 height 200
click at [417, 68] on link "Blog" at bounding box center [407, 59] width 49 height 23
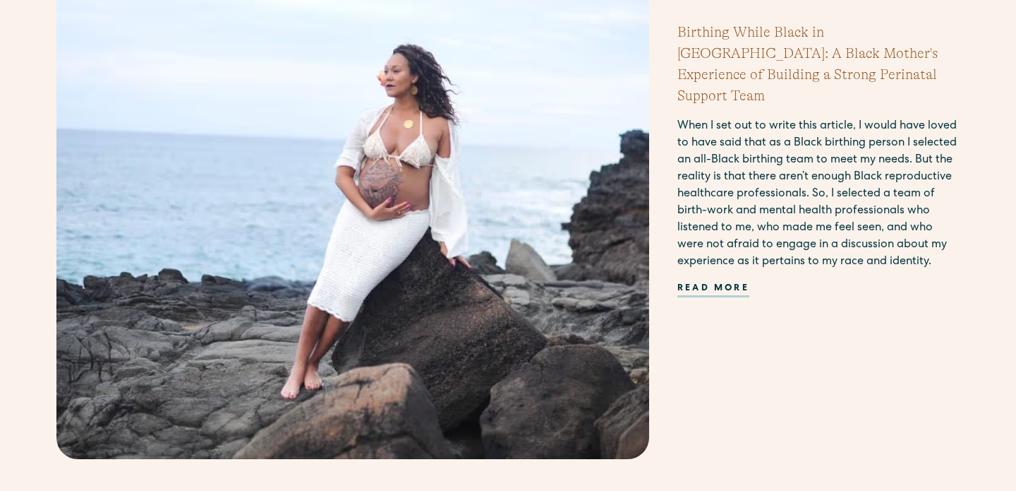
scroll to position [570, 0]
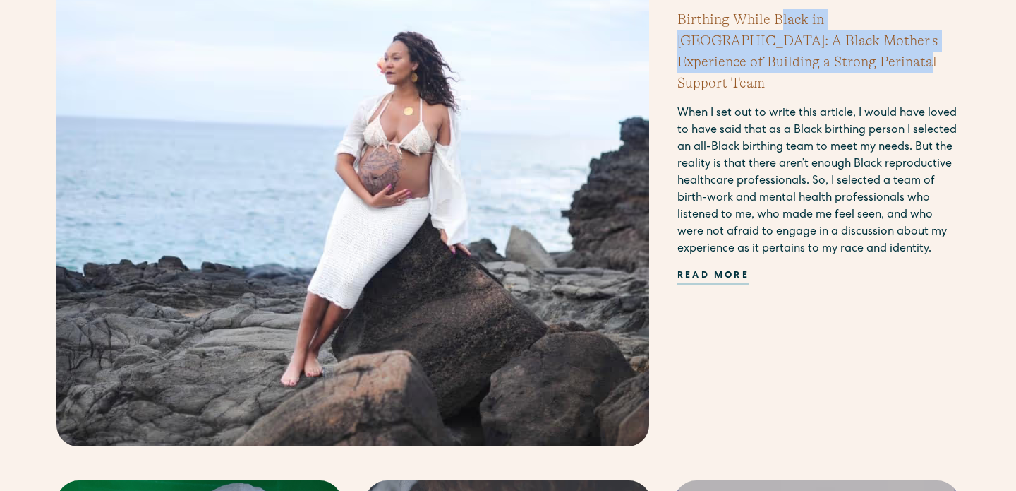
drag, startPoint x: 779, startPoint y: 40, endPoint x: 795, endPoint y: 85, distance: 47.8
click at [795, 85] on div "Birthing While Black in [GEOGRAPHIC_DATA]: A Black Mother's Experience of Build…" at bounding box center [819, 146] width 282 height 275
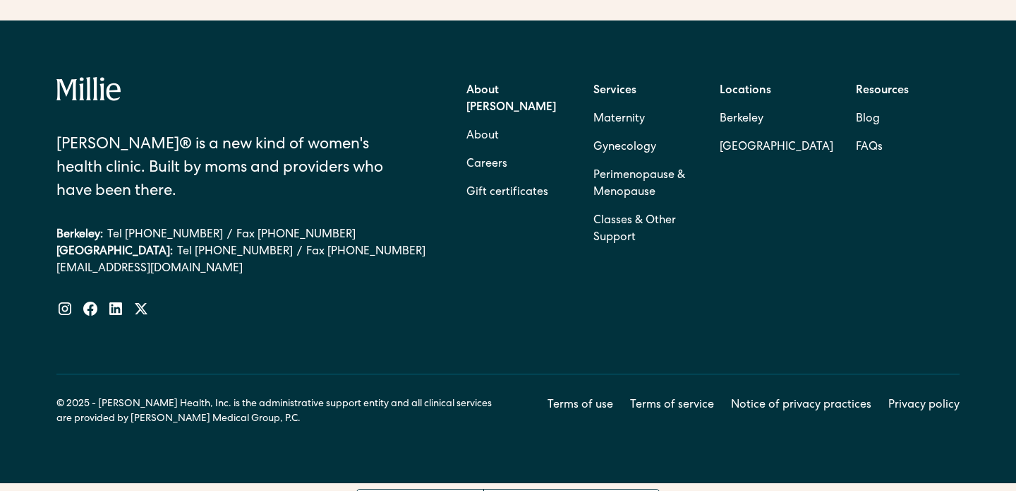
scroll to position [2472, 0]
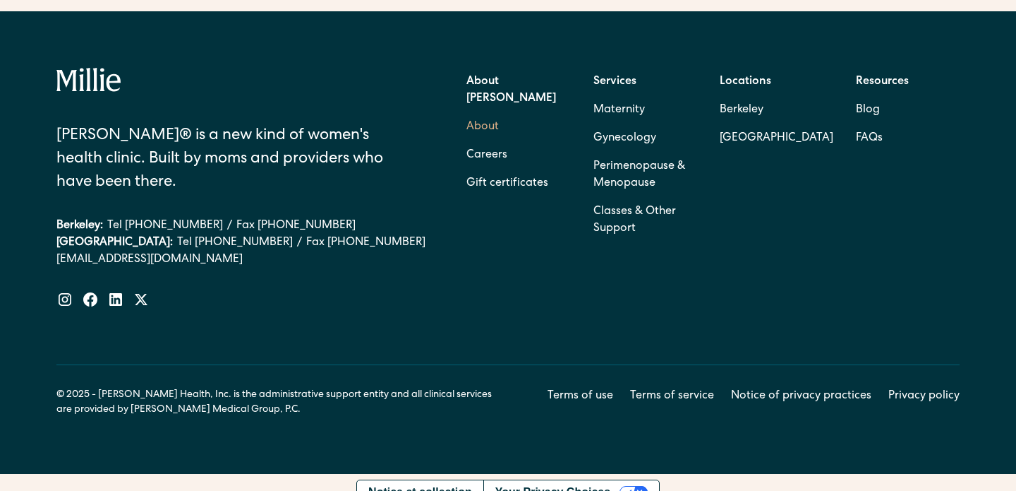
click at [495, 113] on link "About" at bounding box center [483, 127] width 32 height 28
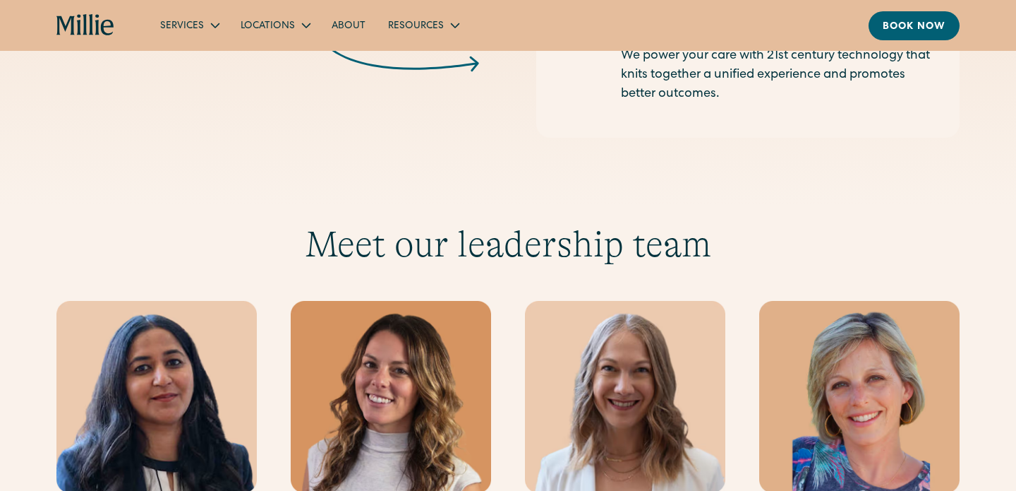
scroll to position [2477, 0]
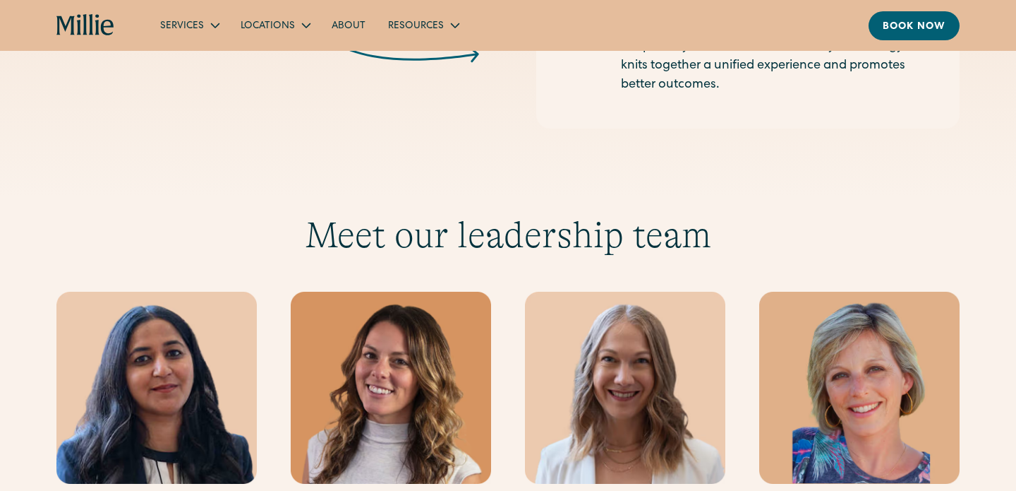
click at [339, 24] on link "About" at bounding box center [348, 24] width 56 height 23
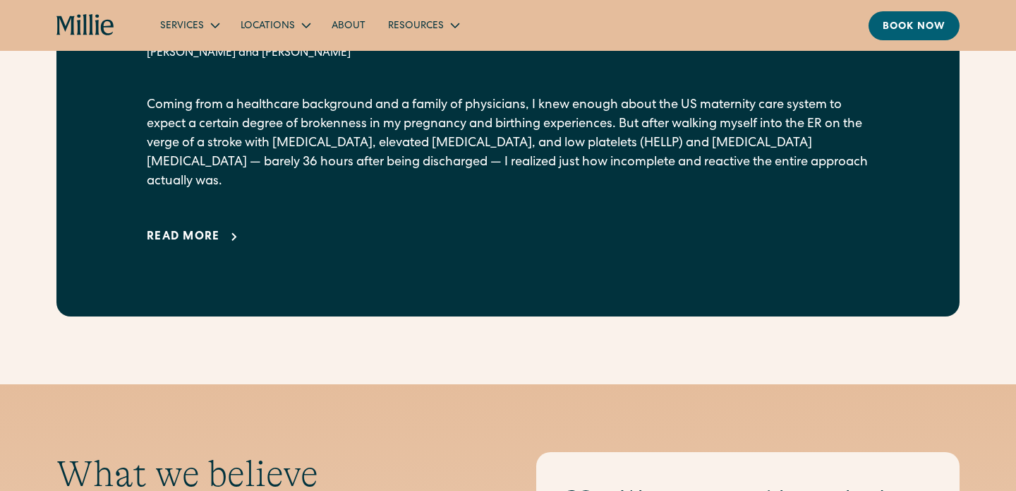
scroll to position [1062, 0]
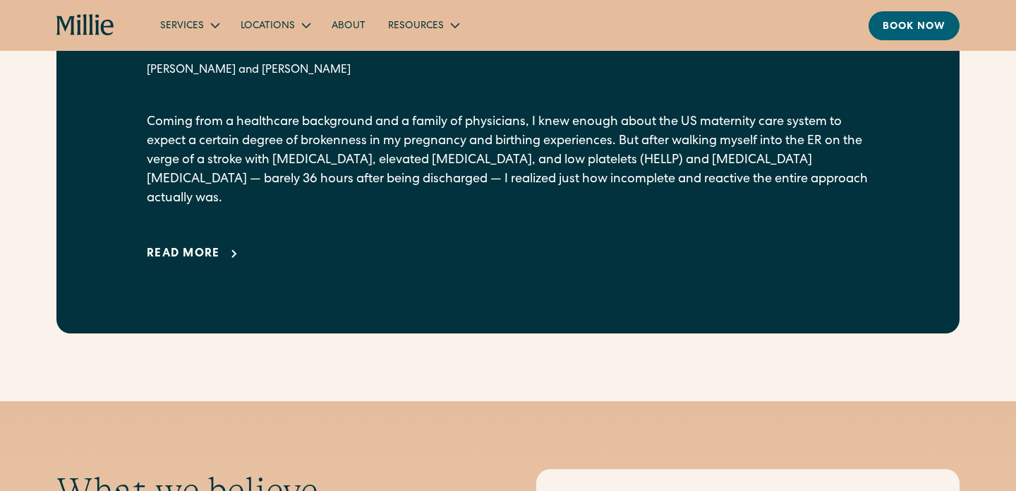
click at [214, 246] on div "Read more" at bounding box center [183, 254] width 73 height 17
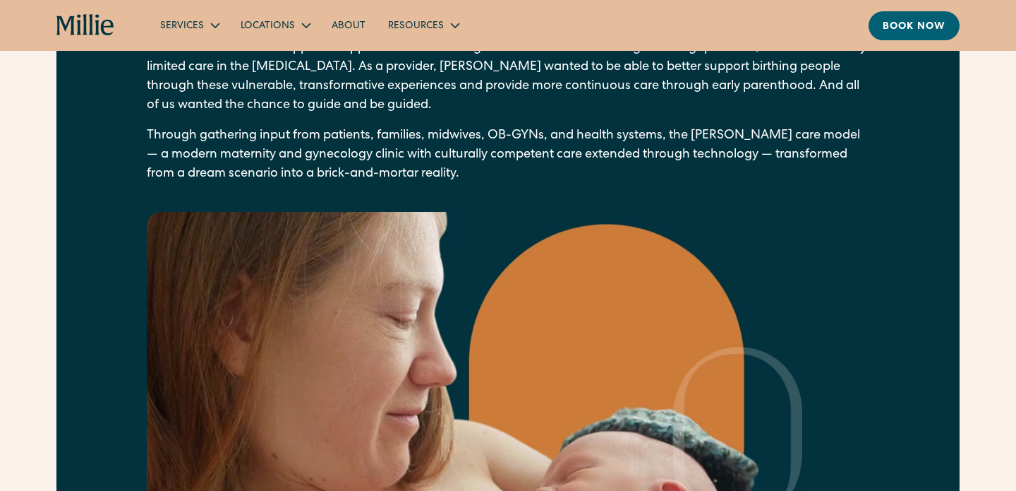
scroll to position [2156, 0]
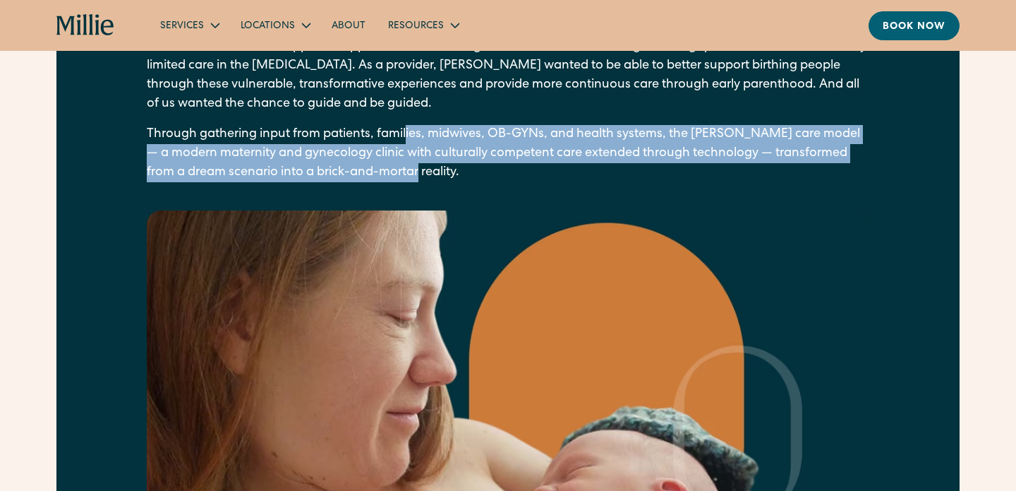
drag, startPoint x: 408, startPoint y: 113, endPoint x: 430, endPoint y: 155, distance: 47.7
click at [430, 155] on p "Through gathering input from patients, families, midwives, OB-GYNs, and health …" at bounding box center [508, 153] width 723 height 57
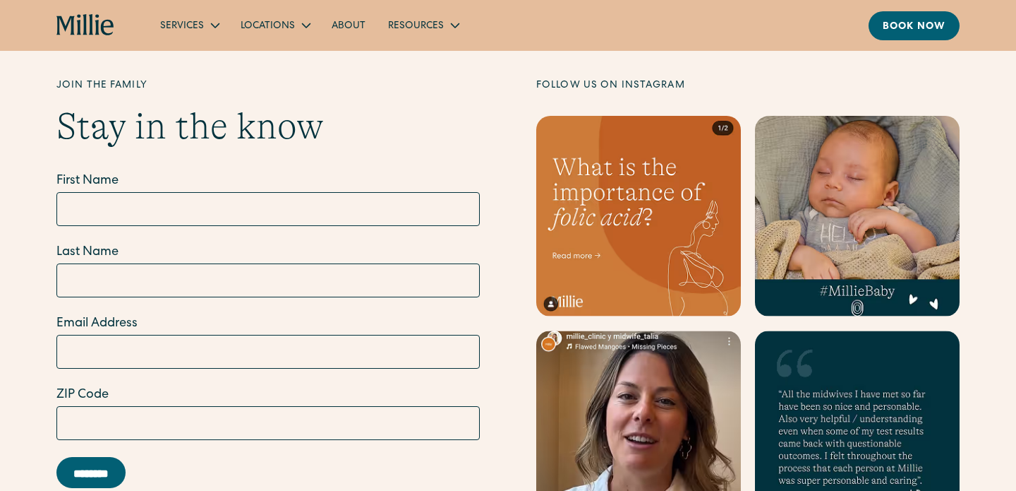
scroll to position [5528, 0]
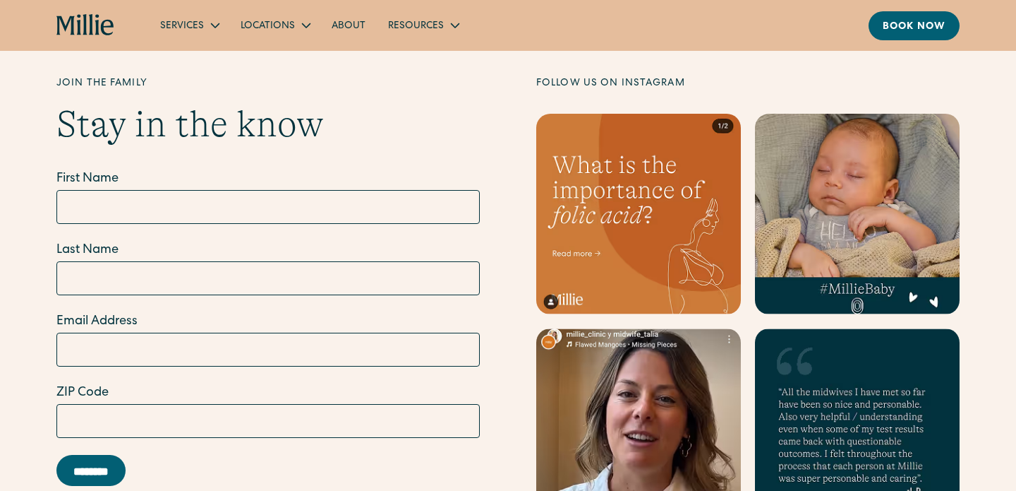
click at [621, 167] on link at bounding box center [638, 214] width 205 height 200
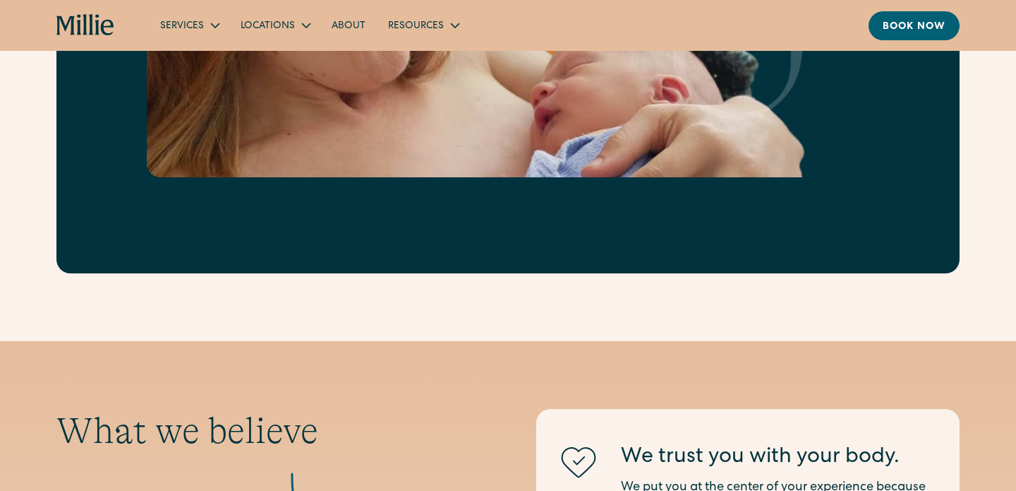
scroll to position [2277, 0]
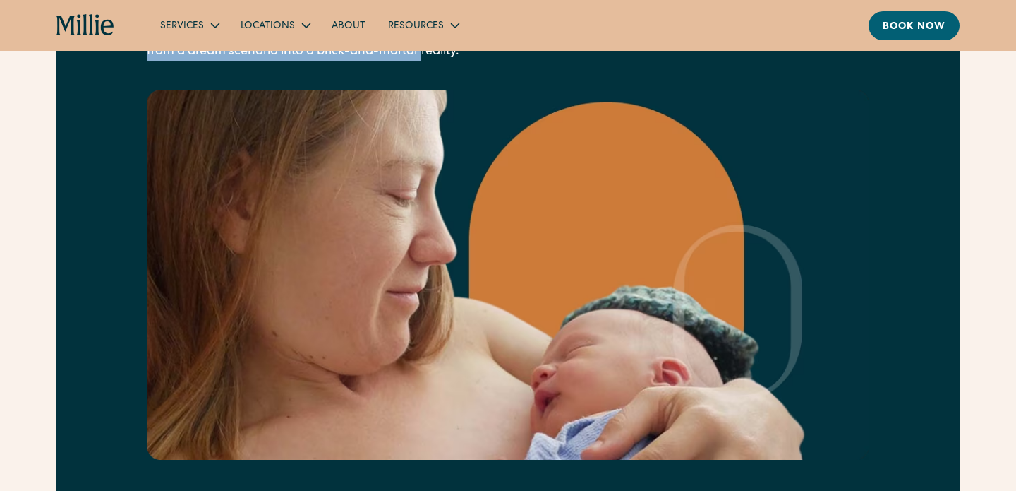
click at [353, 25] on link "About" at bounding box center [348, 24] width 56 height 23
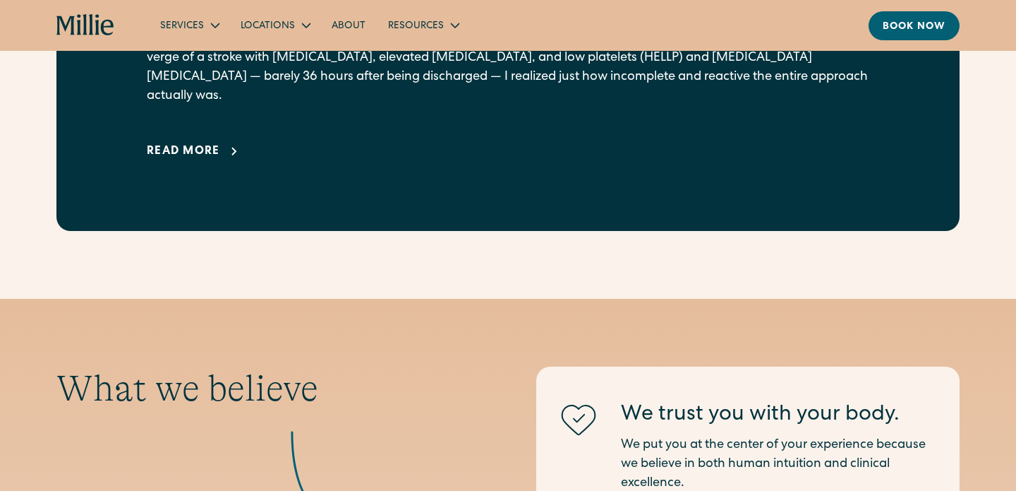
scroll to position [1100, 0]
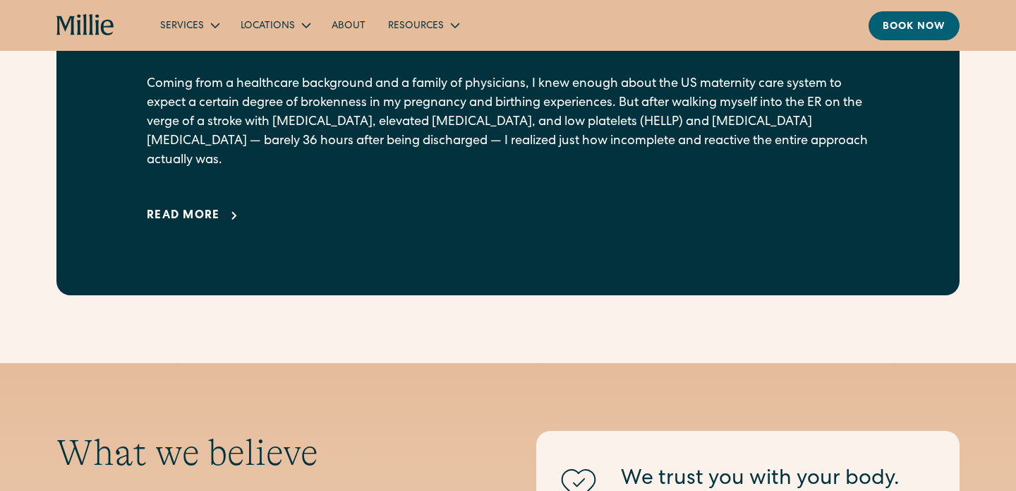
click at [240, 208] on icon at bounding box center [234, 216] width 17 height 17
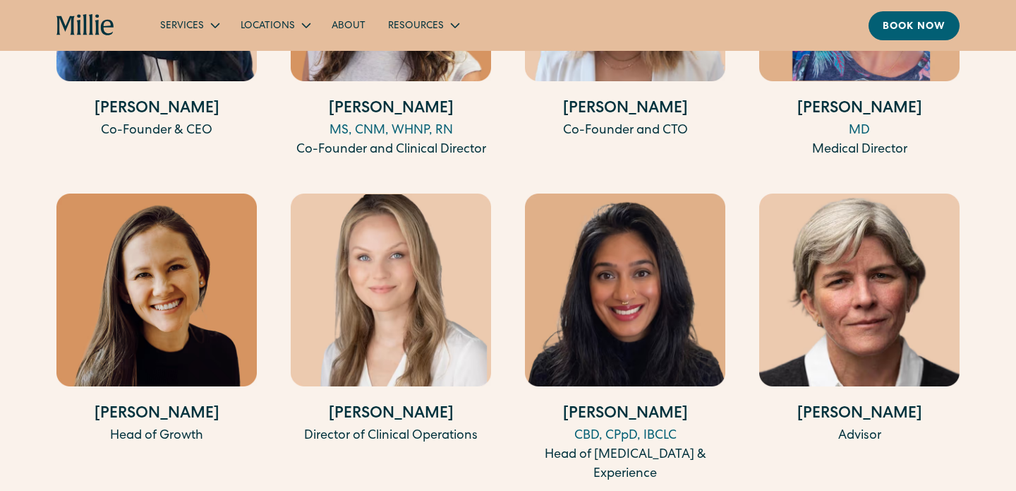
scroll to position [4317, 0]
